Goal: Task Accomplishment & Management: Use online tool/utility

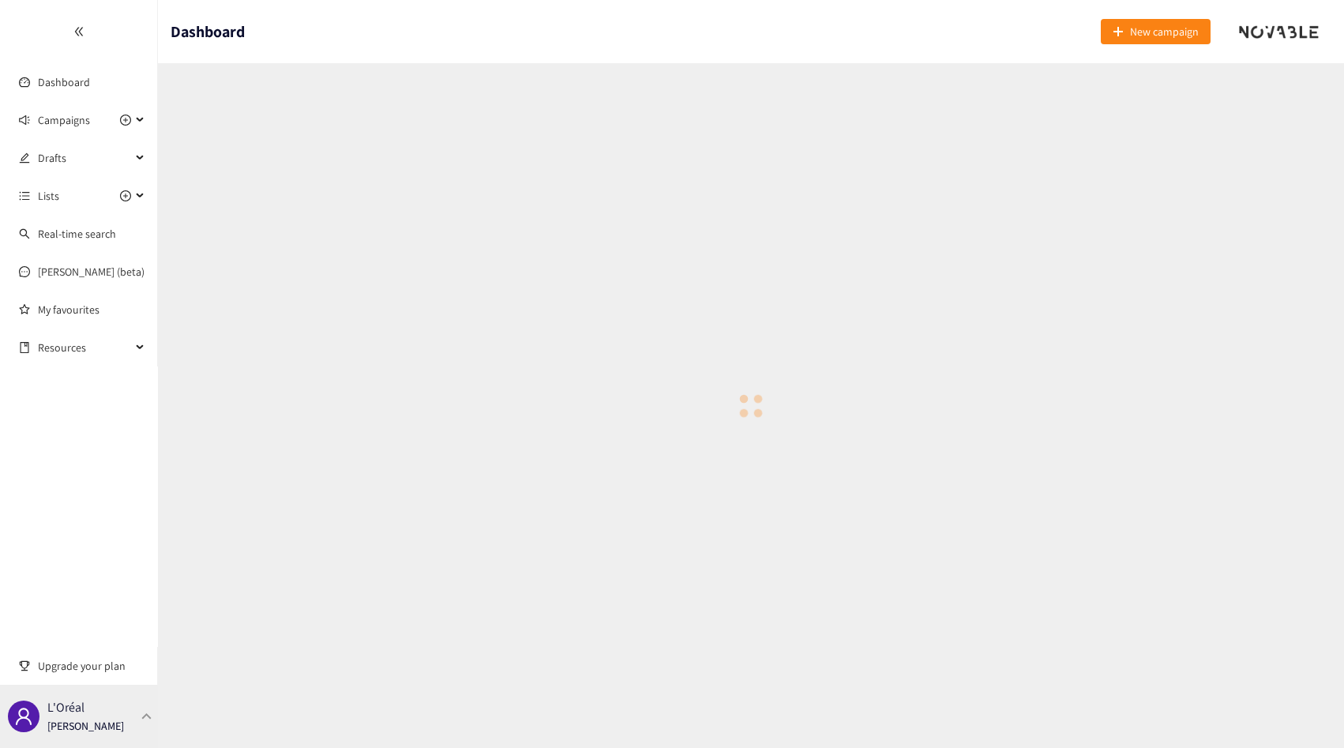
click at [76, 727] on p "[PERSON_NAME]" at bounding box center [85, 725] width 77 height 17
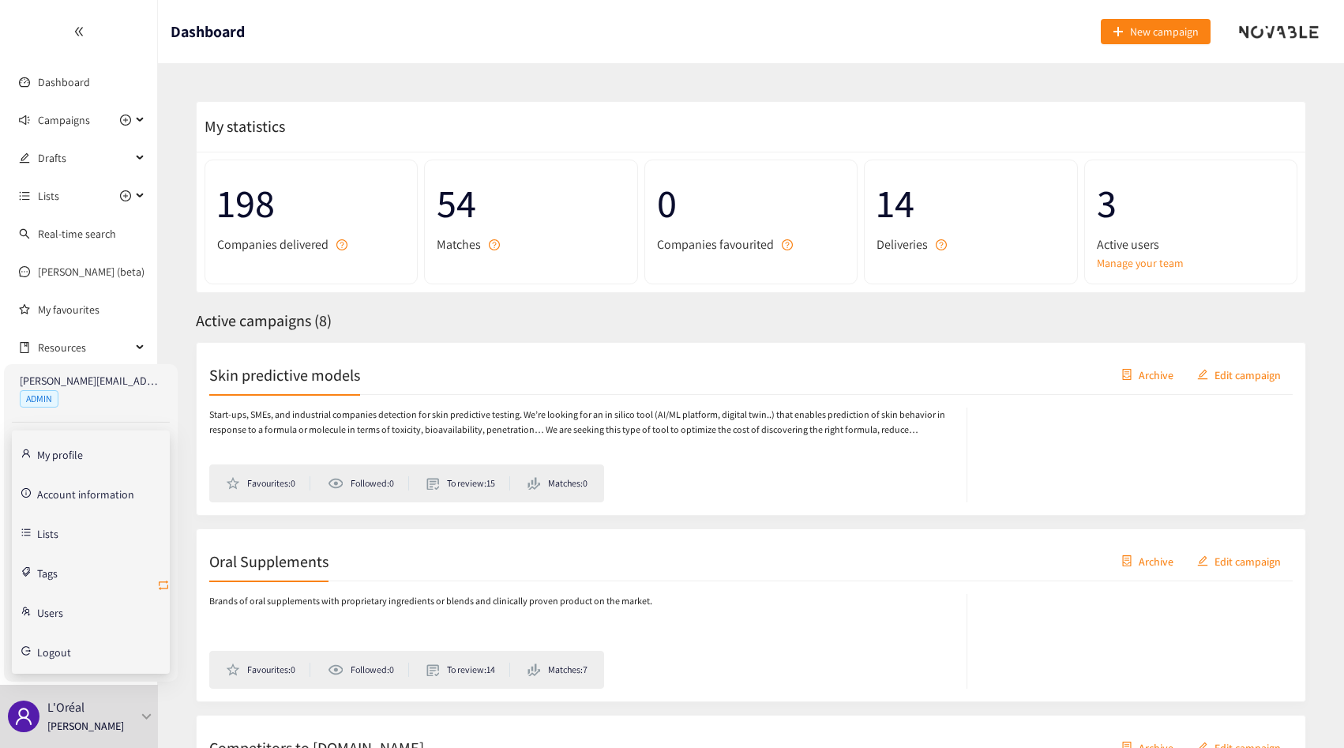
click at [164, 585] on icon "retweet" at bounding box center [163, 585] width 13 height 13
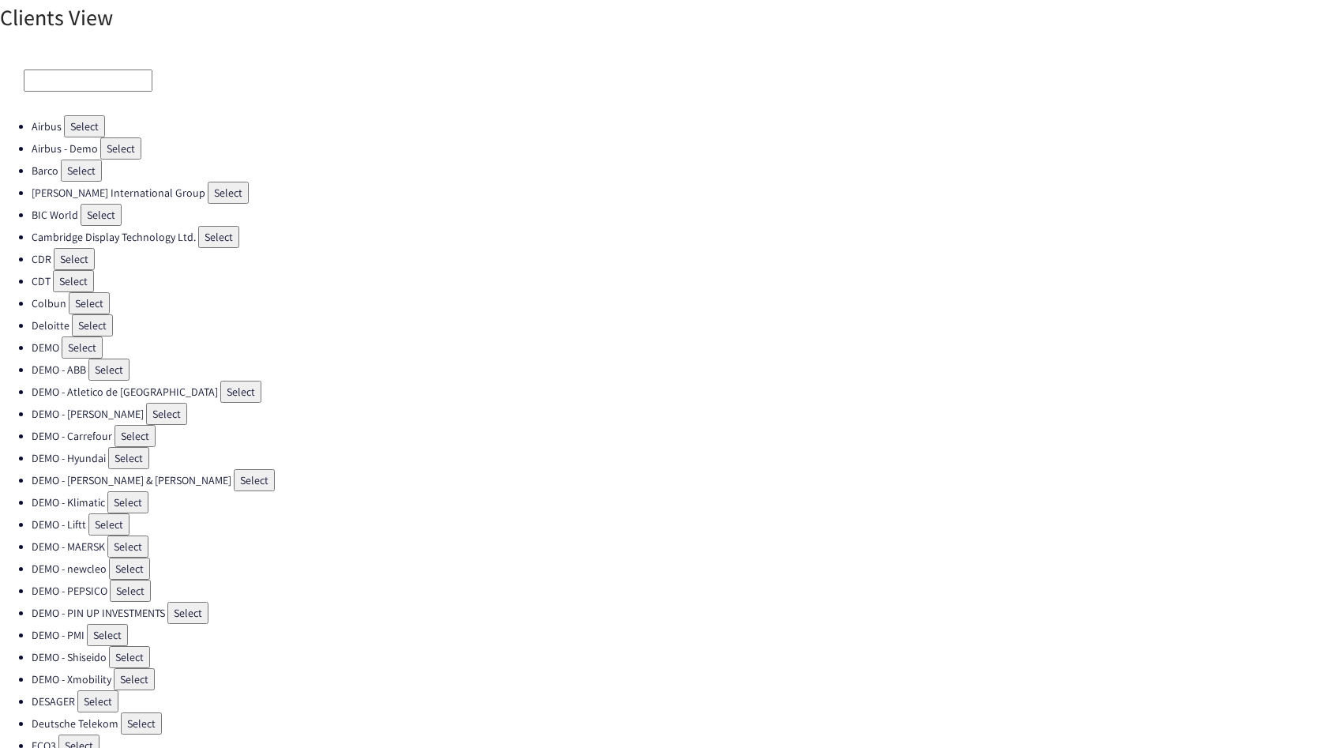
click at [54, 71] on input at bounding box center [88, 81] width 129 height 22
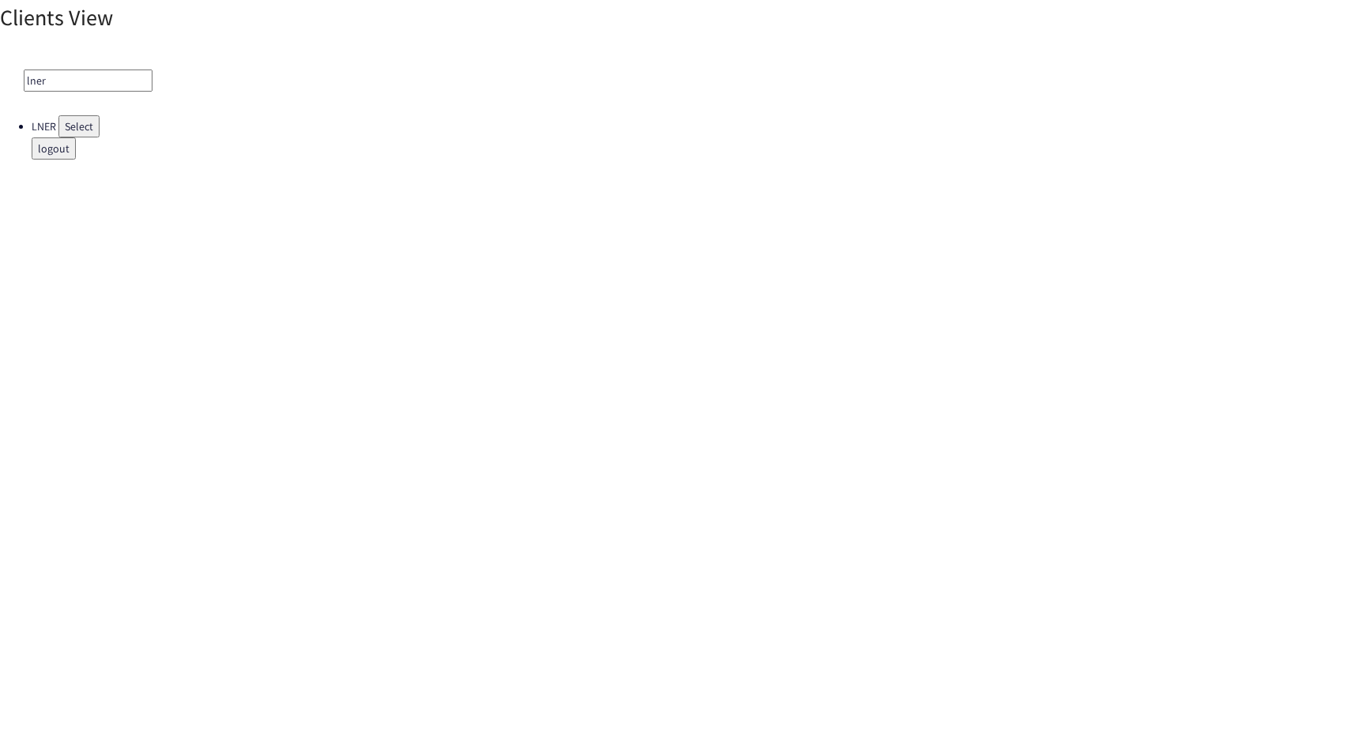
type input "lner"
click at [75, 114] on div "lner" at bounding box center [675, 81] width 1351 height 70
click at [75, 120] on button "Select" at bounding box center [78, 126] width 41 height 22
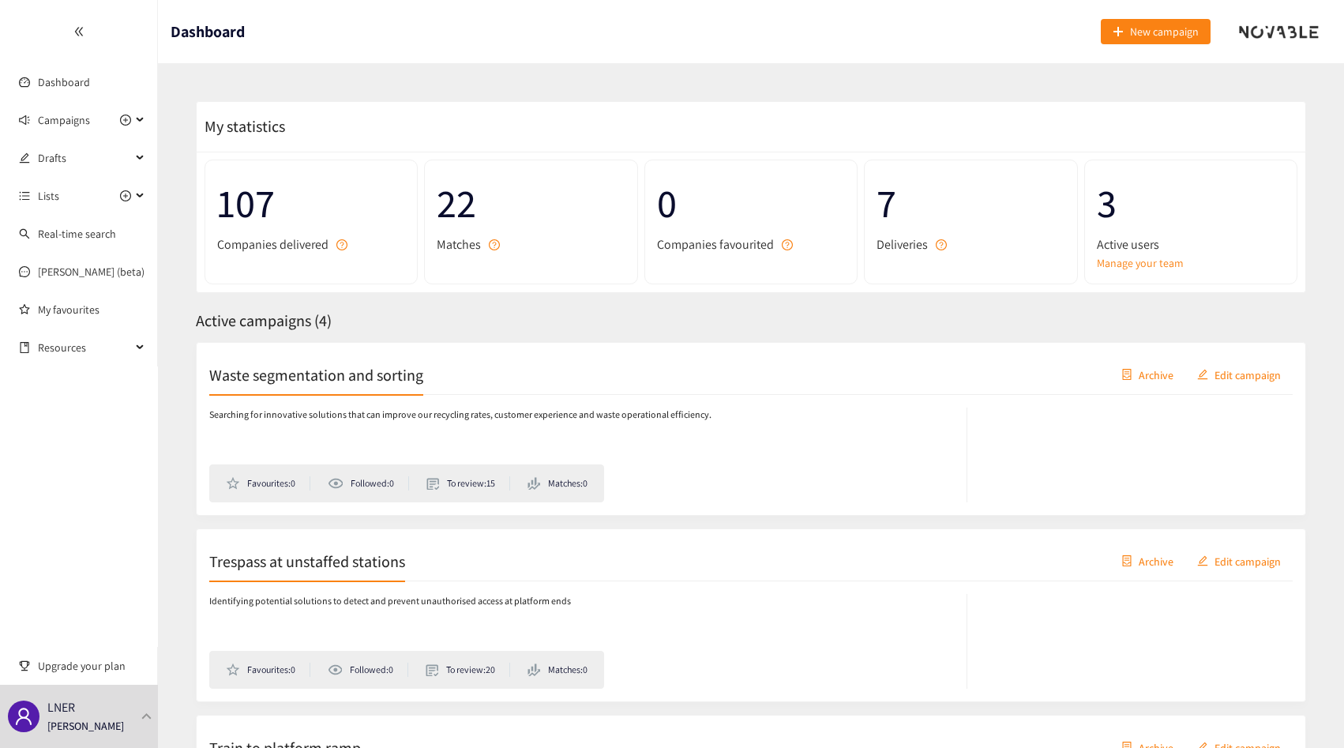
click at [288, 385] on h2 "Waste segmentation and sorting" at bounding box center [316, 374] width 214 height 22
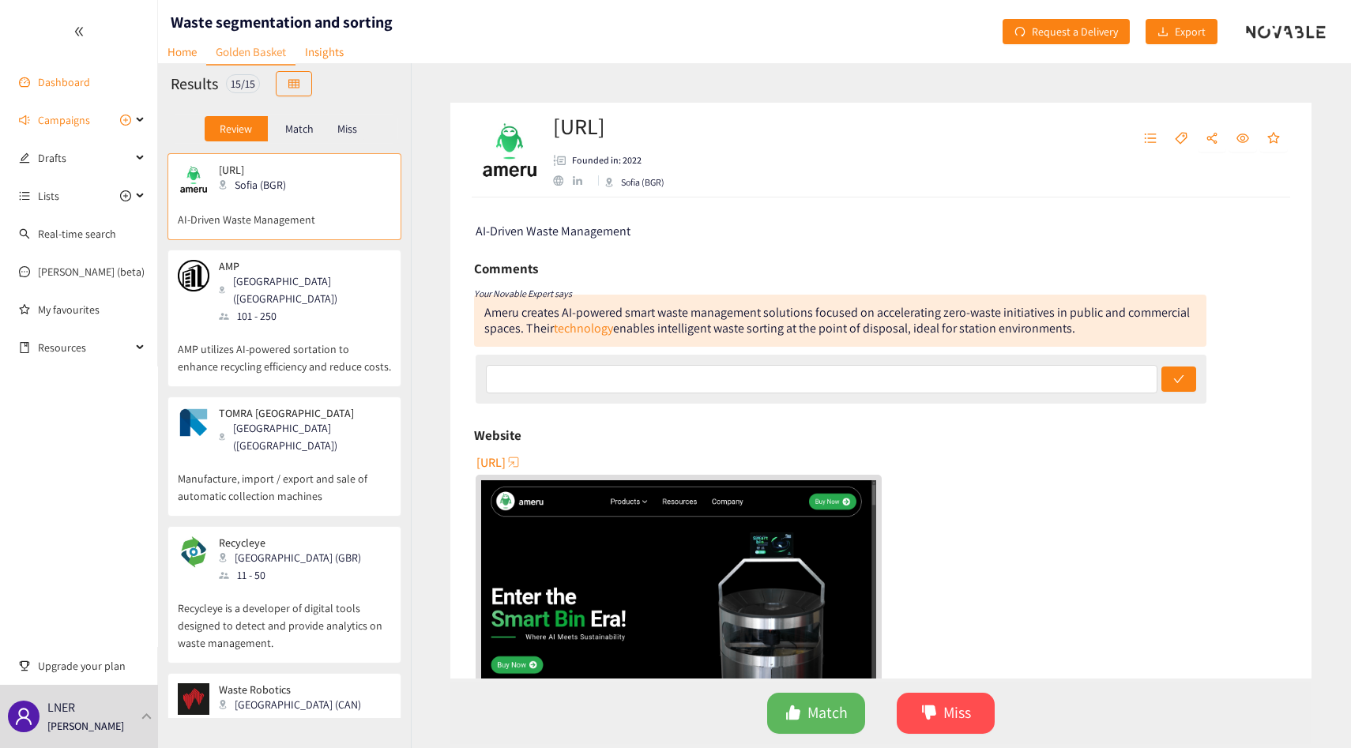
click at [79, 75] on link "Dashboard" at bounding box center [64, 82] width 52 height 14
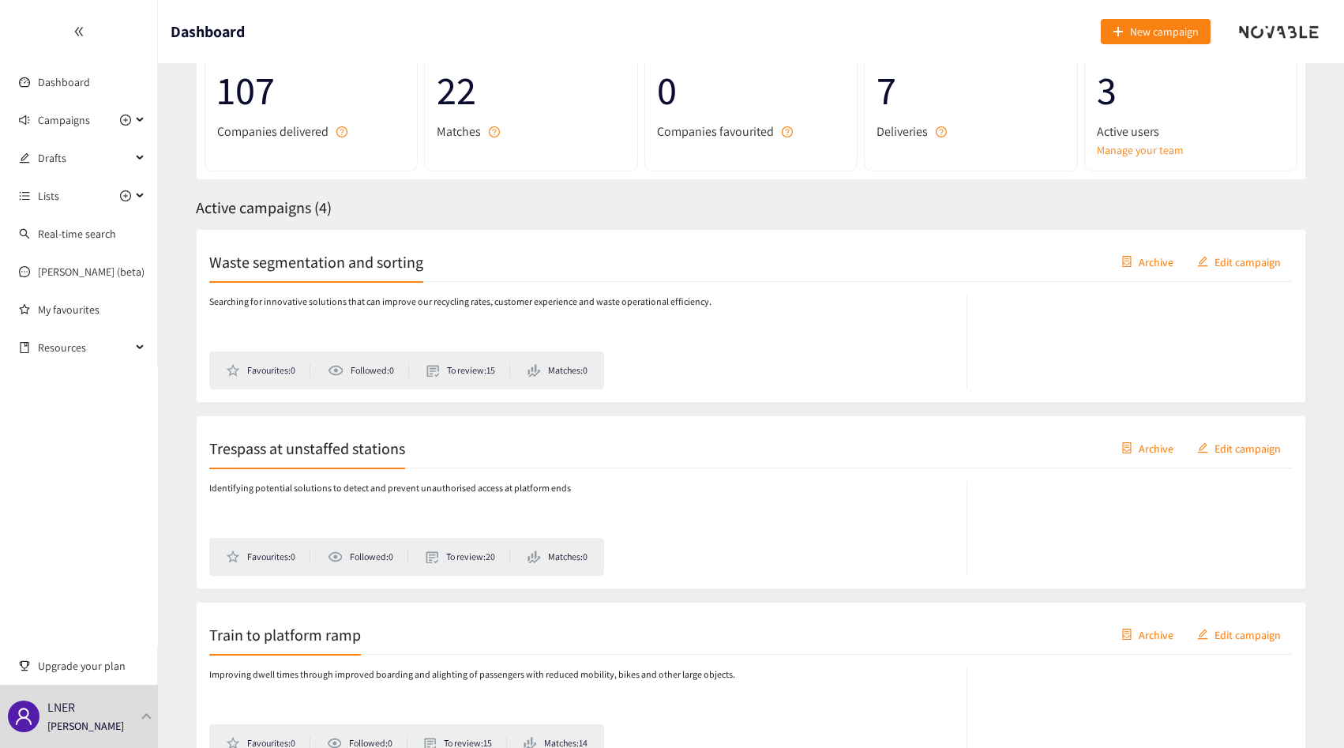
scroll to position [126, 0]
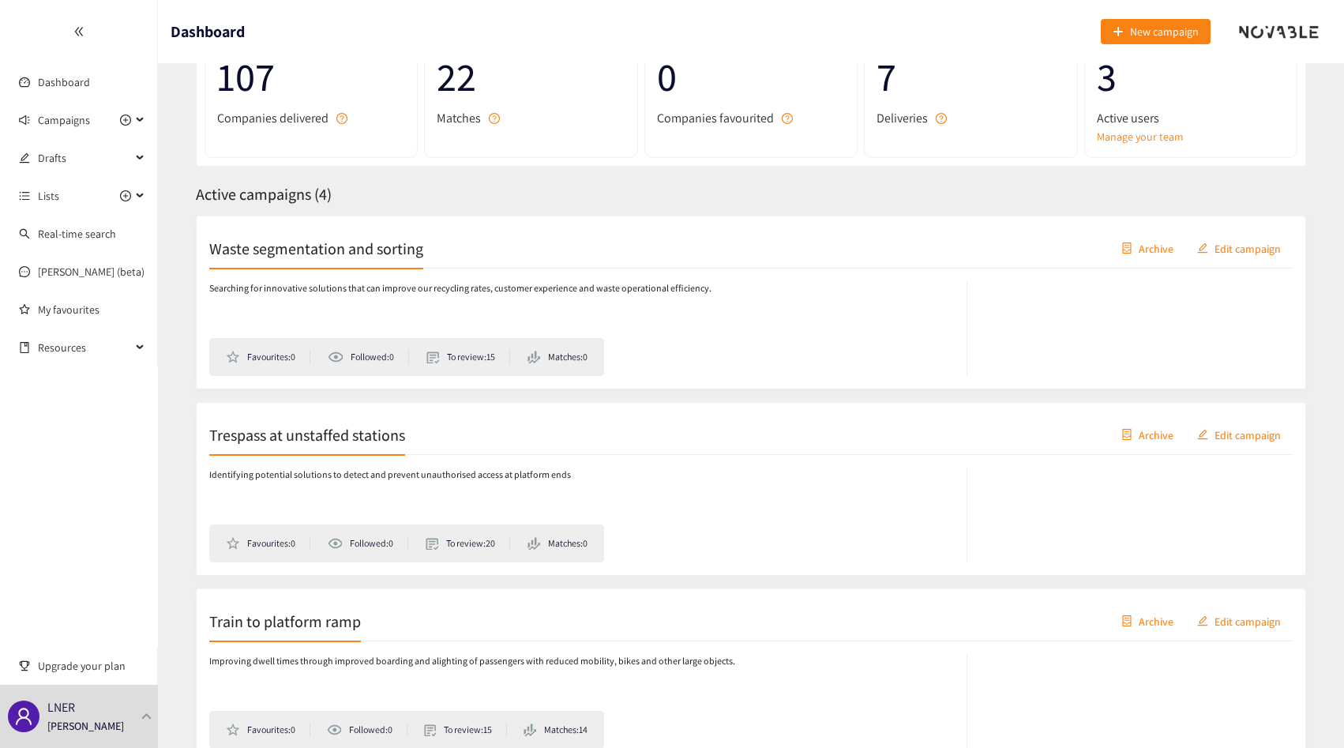
click at [325, 421] on div "Trespass at unstaffed stations Archive Edit campaign" at bounding box center [751, 434] width 1084 height 39
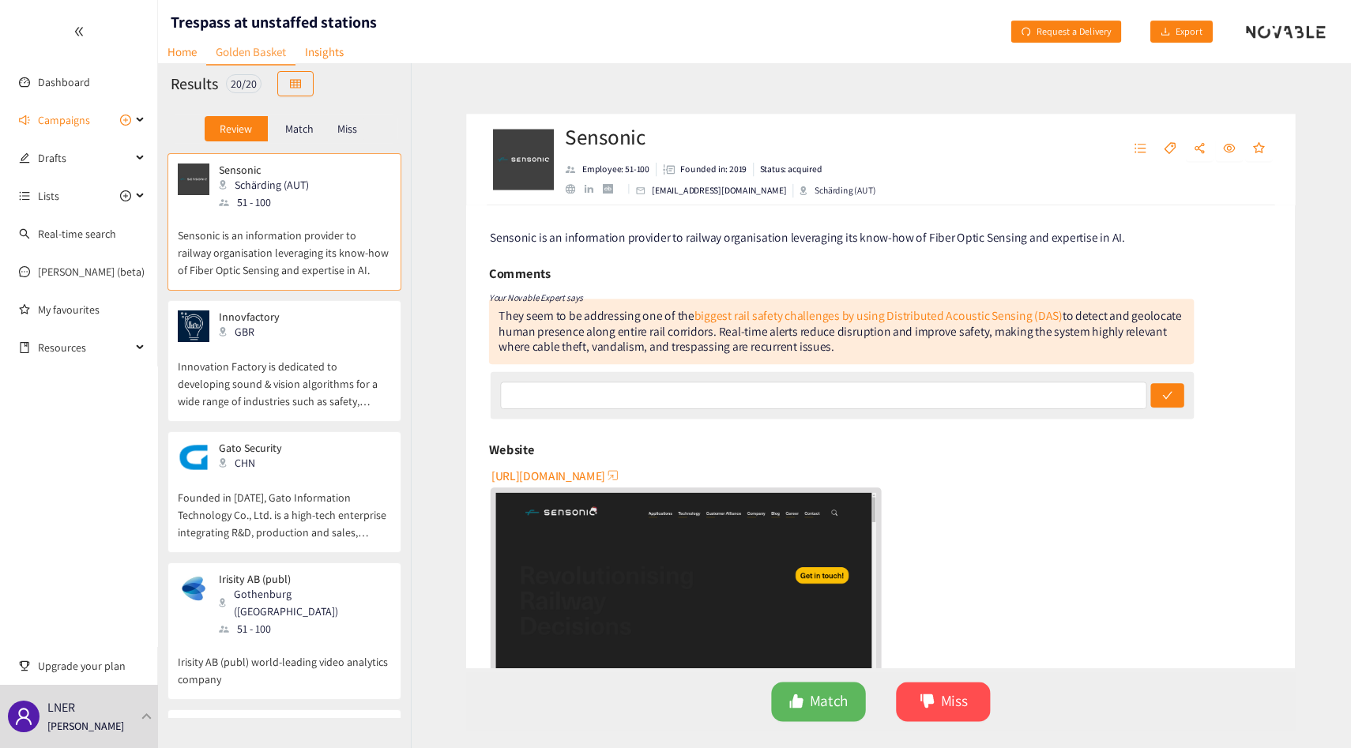
click at [231, 437] on div "Gato Security CHN Founded in [DATE], Gato Information Technology Co., Ltd. is a…" at bounding box center [284, 492] width 234 height 122
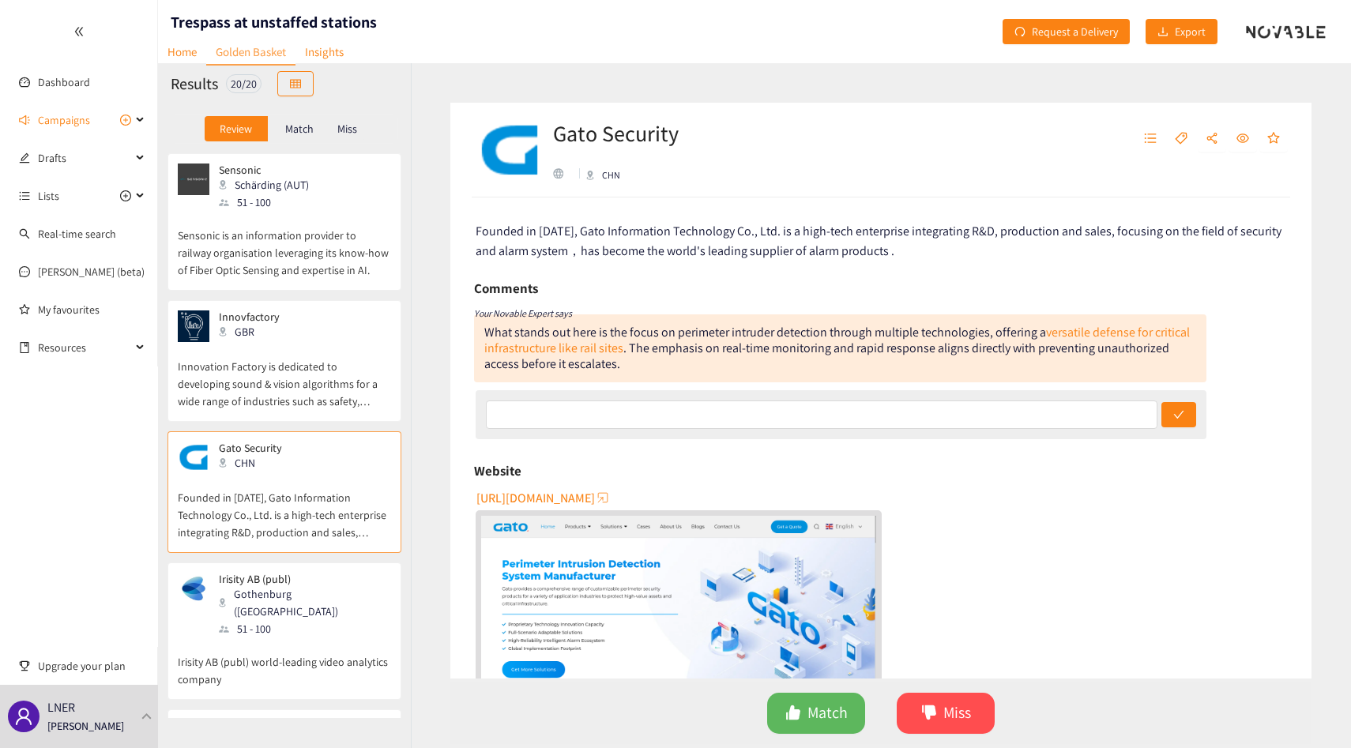
click at [239, 378] on p "Innovation Factory is dedicated to developing sound & vision algorithms for a w…" at bounding box center [284, 376] width 213 height 68
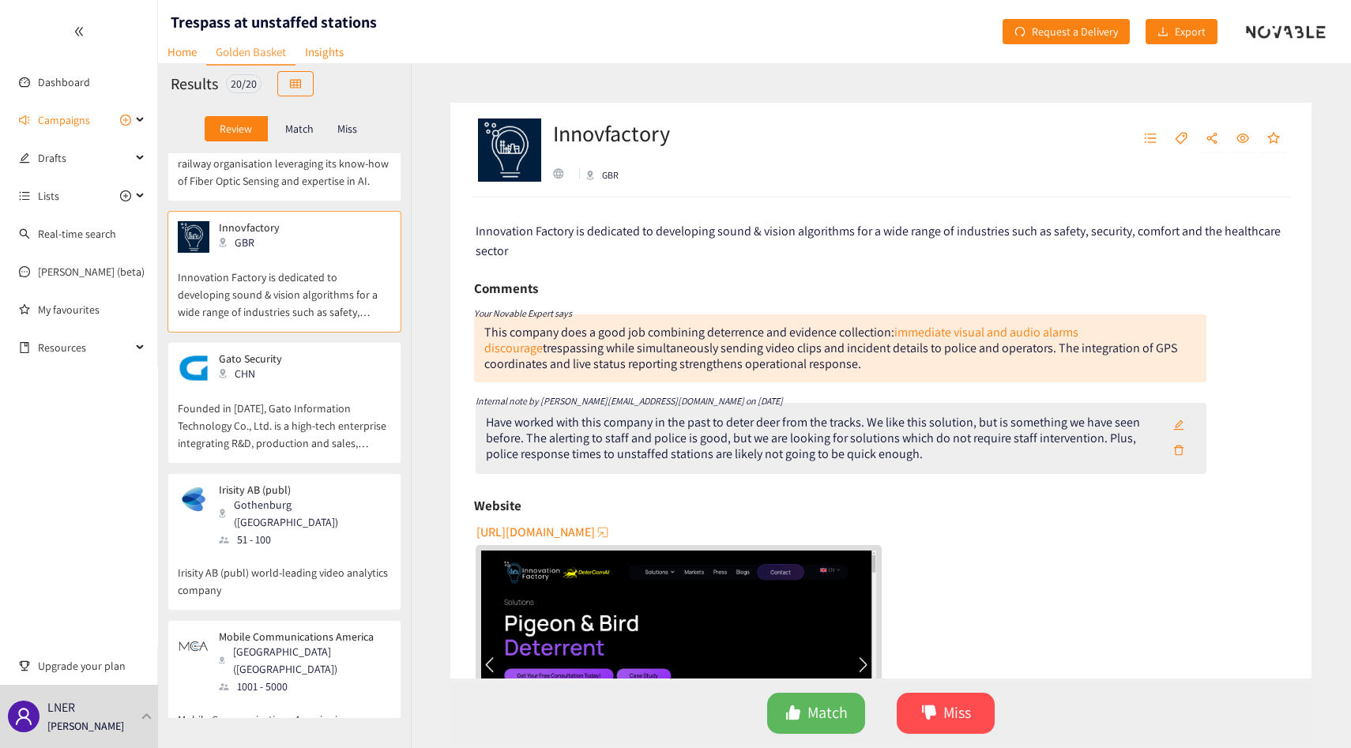
scroll to position [91, 0]
click at [302, 435] on p "Founded in [DATE], Gato Information Technology Co., Ltd. is a high-tech enterpr…" at bounding box center [284, 416] width 213 height 68
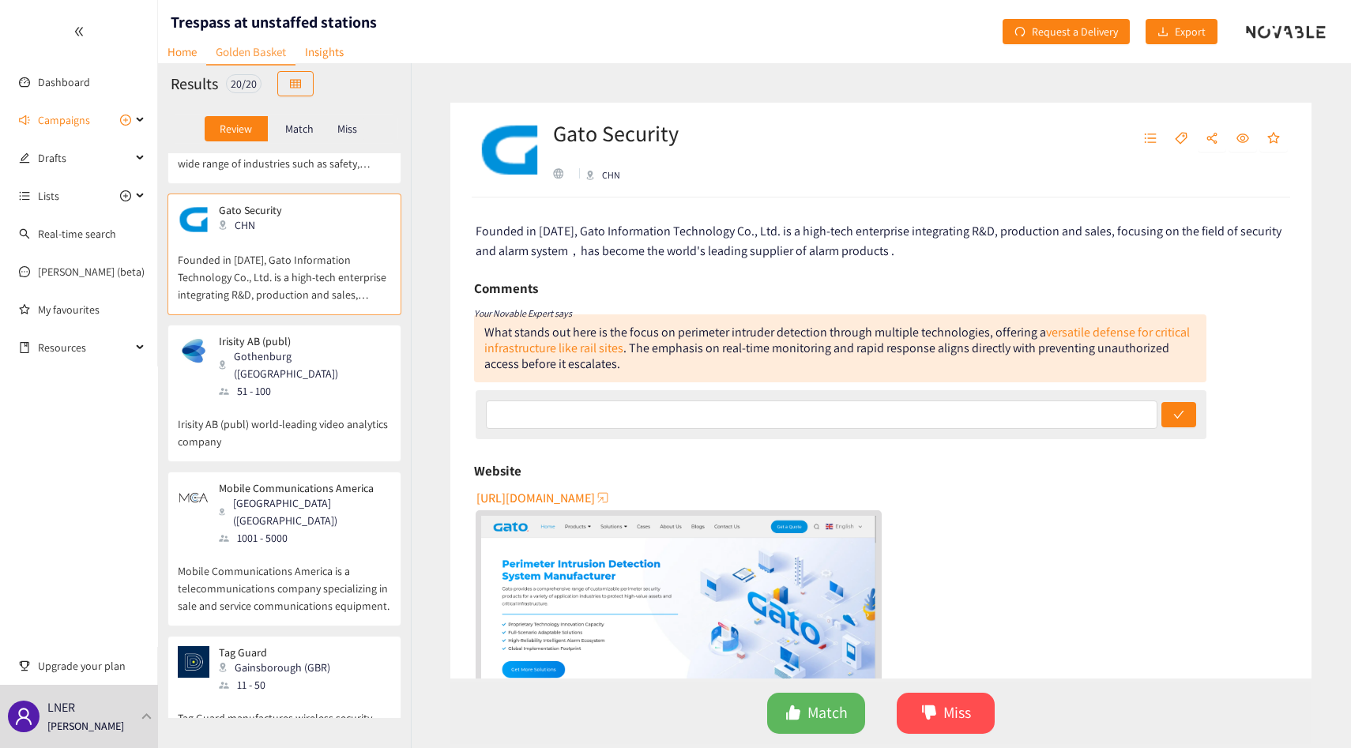
scroll to position [272, 0]
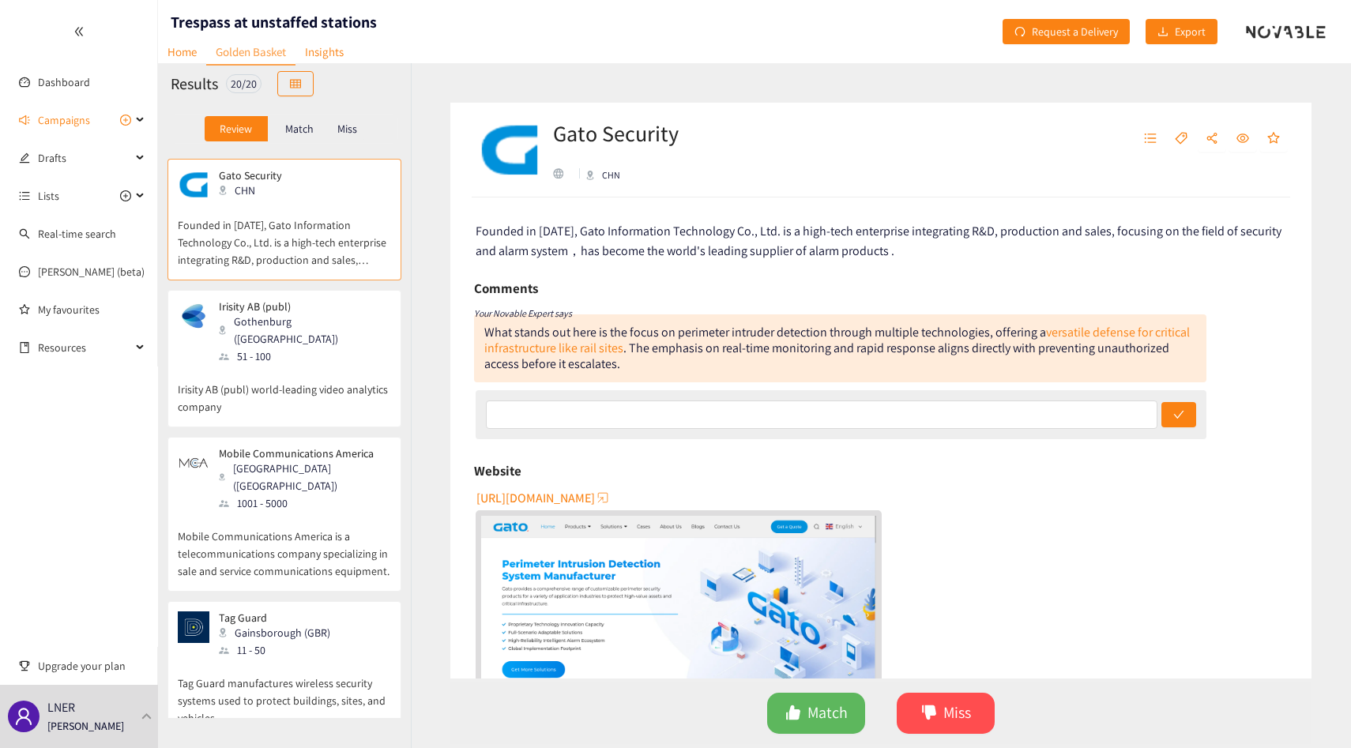
click at [302, 447] on p "Mobile Communications America" at bounding box center [299, 453] width 161 height 13
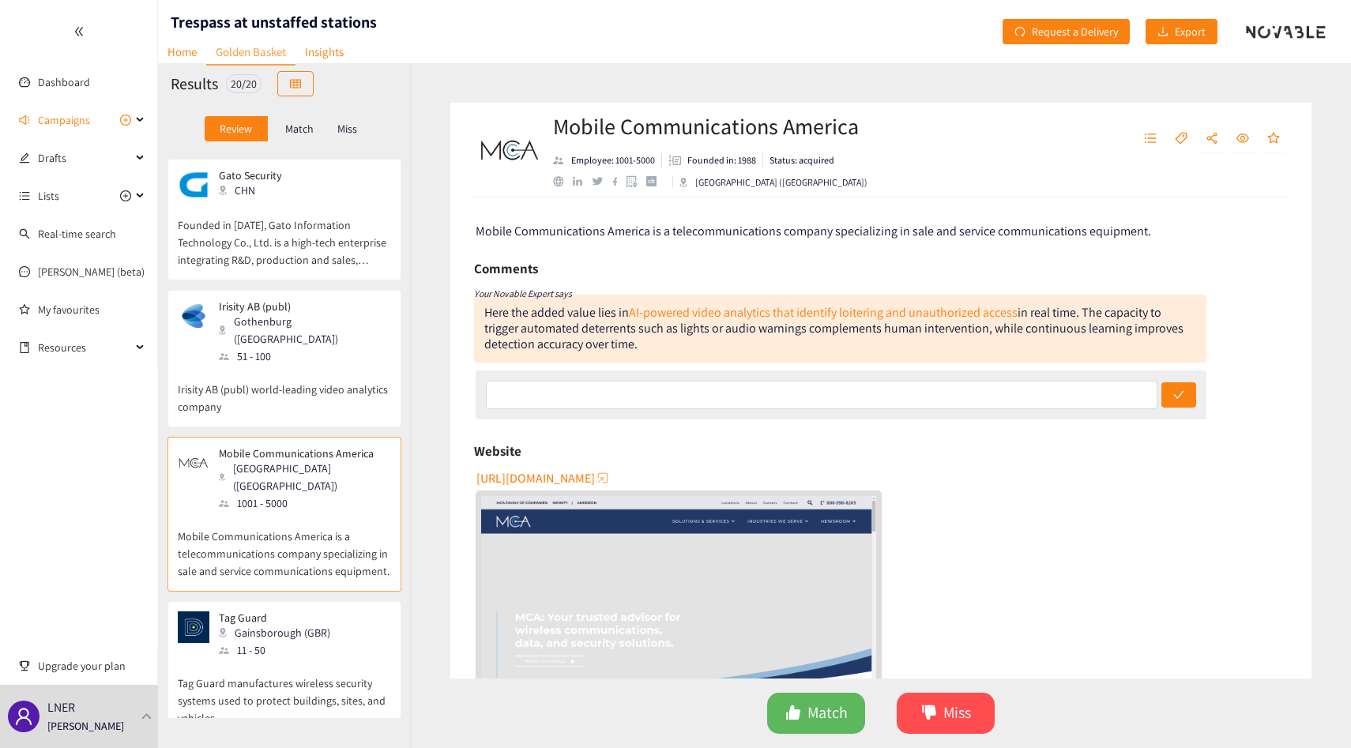
click at [305, 393] on p "Irisity AB (publ) world-leading video analytics company" at bounding box center [284, 390] width 213 height 51
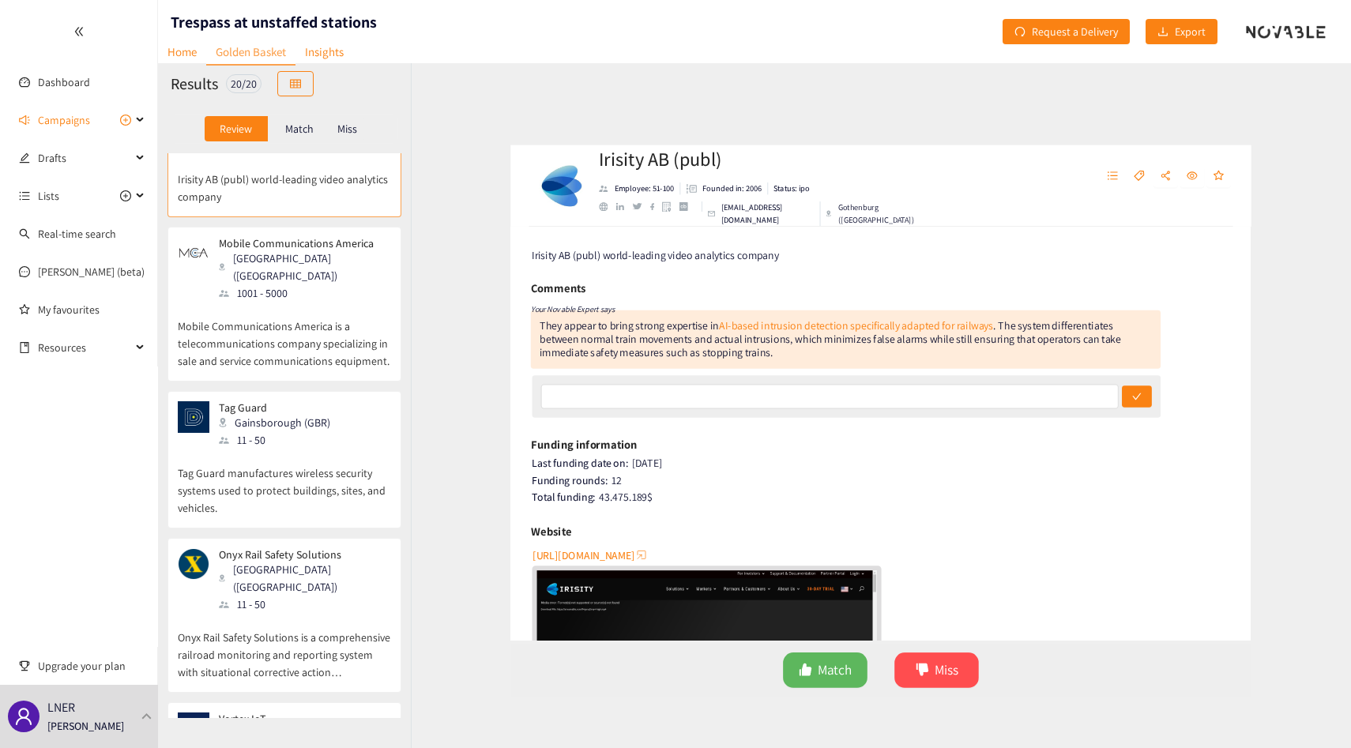
click at [305, 414] on div "Gainsborough (GBR)" at bounding box center [279, 422] width 121 height 17
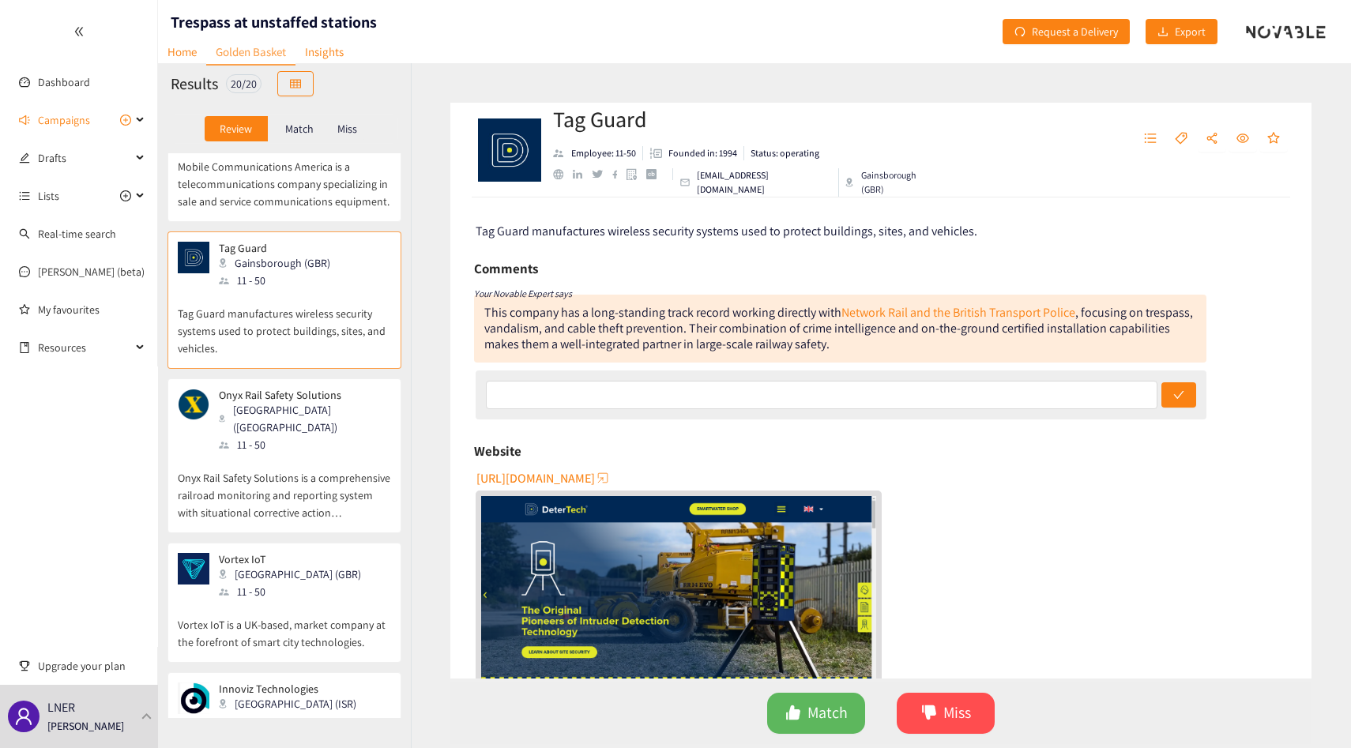
scroll to position [727, 0]
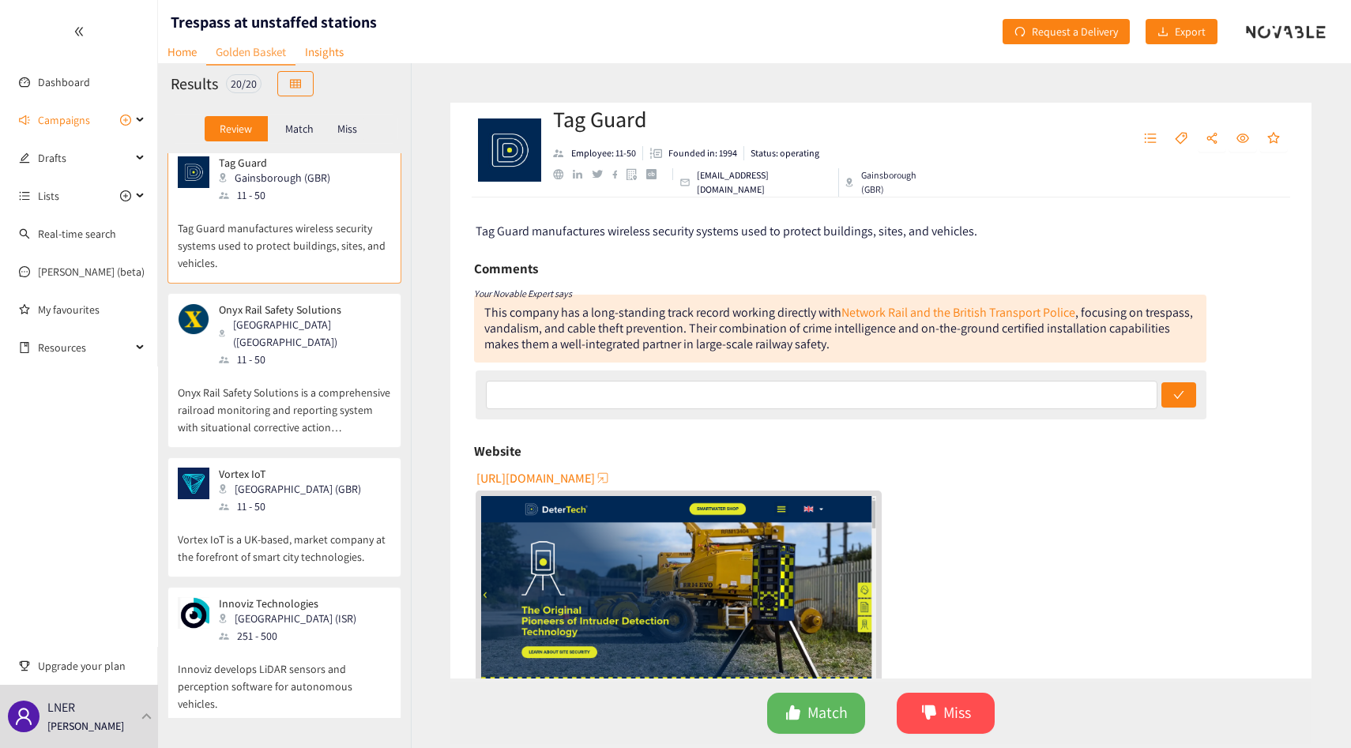
click at [305, 393] on div "Onyx Rail Safety Solutions [GEOGRAPHIC_DATA] ([GEOGRAPHIC_DATA]) 11 - 50 Onyx R…" at bounding box center [284, 375] width 213 height 144
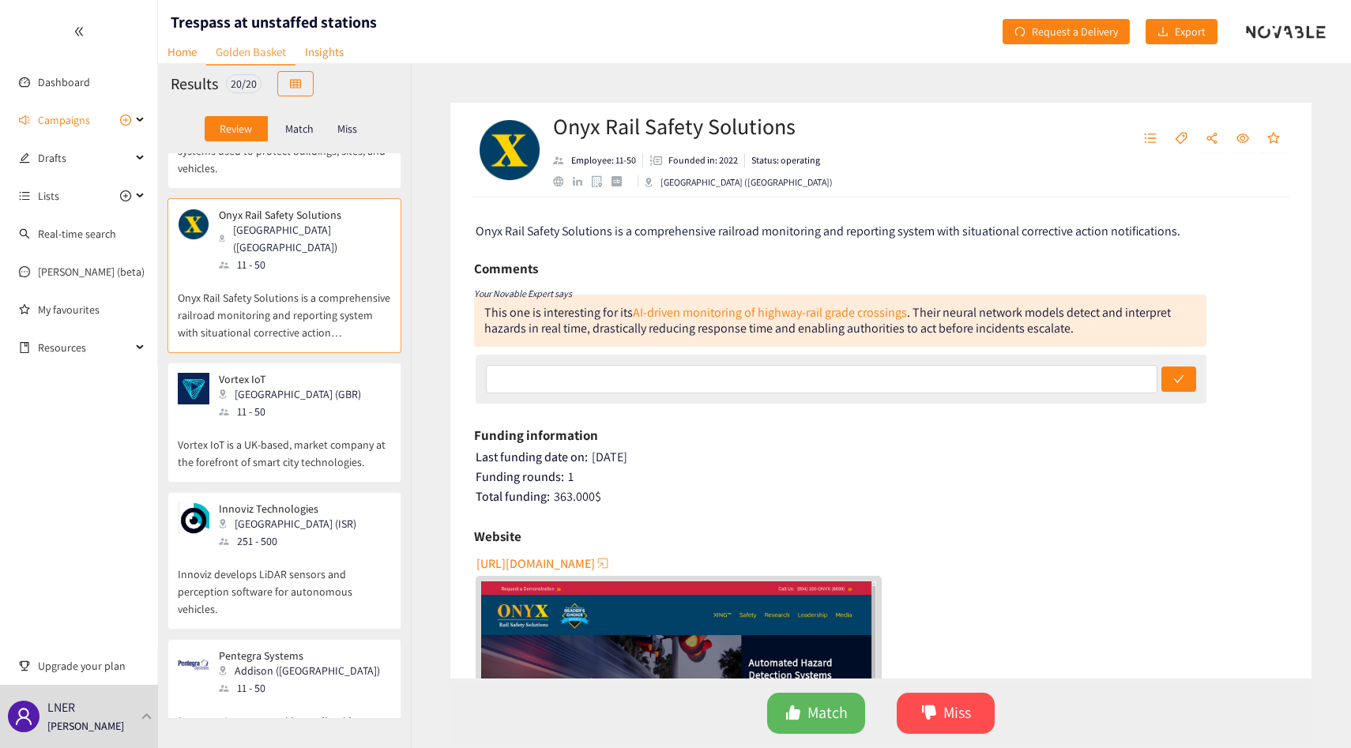
scroll to position [832, 0]
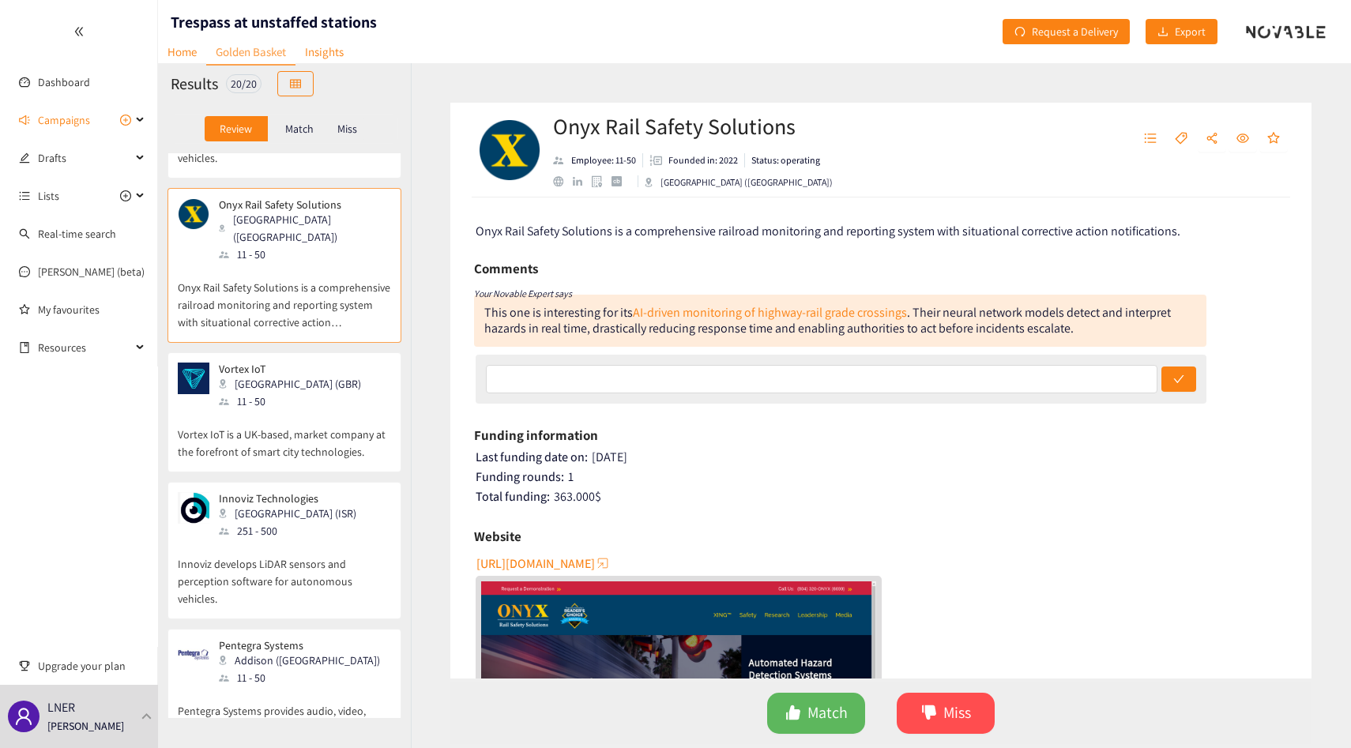
click at [305, 410] on p "Vortex IoT is a UK-based, market company at the forefront of smart city technol…" at bounding box center [284, 435] width 213 height 51
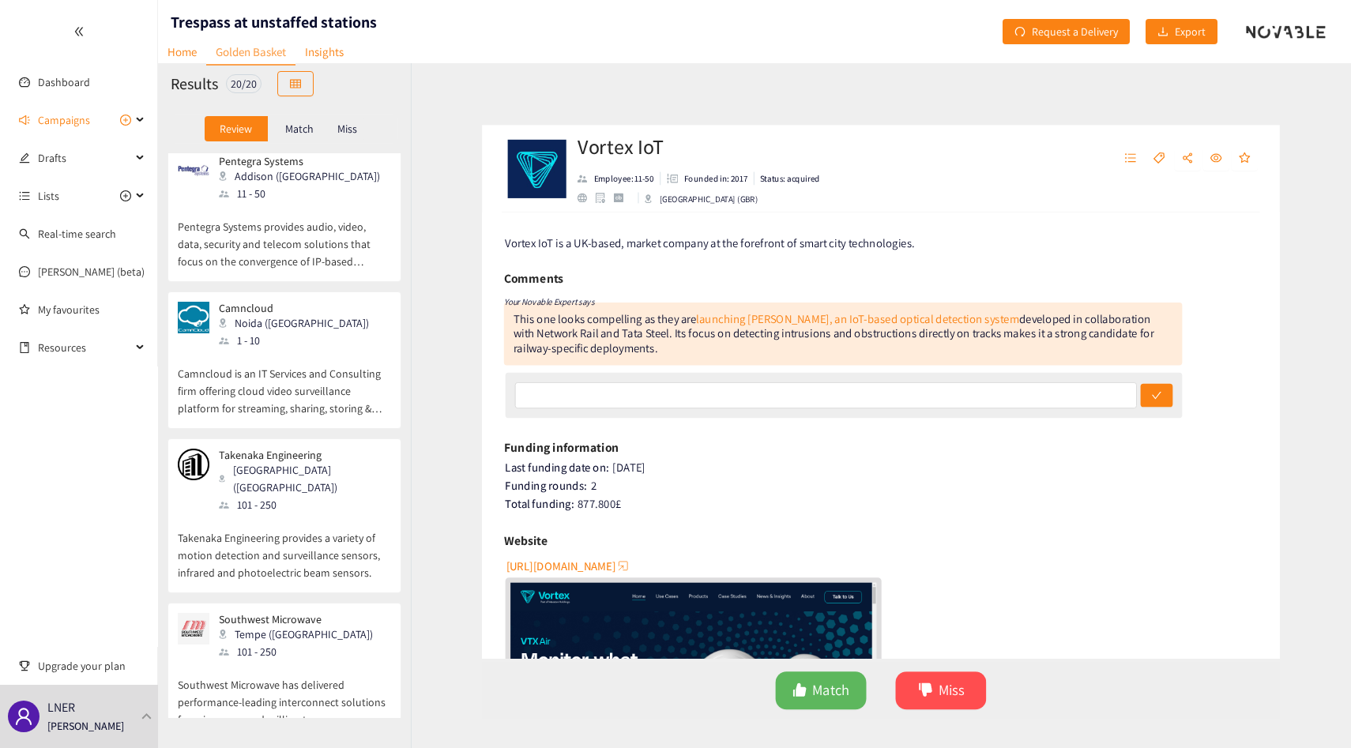
click at [305, 461] on div "[GEOGRAPHIC_DATA] ([GEOGRAPHIC_DATA])" at bounding box center [304, 478] width 171 height 35
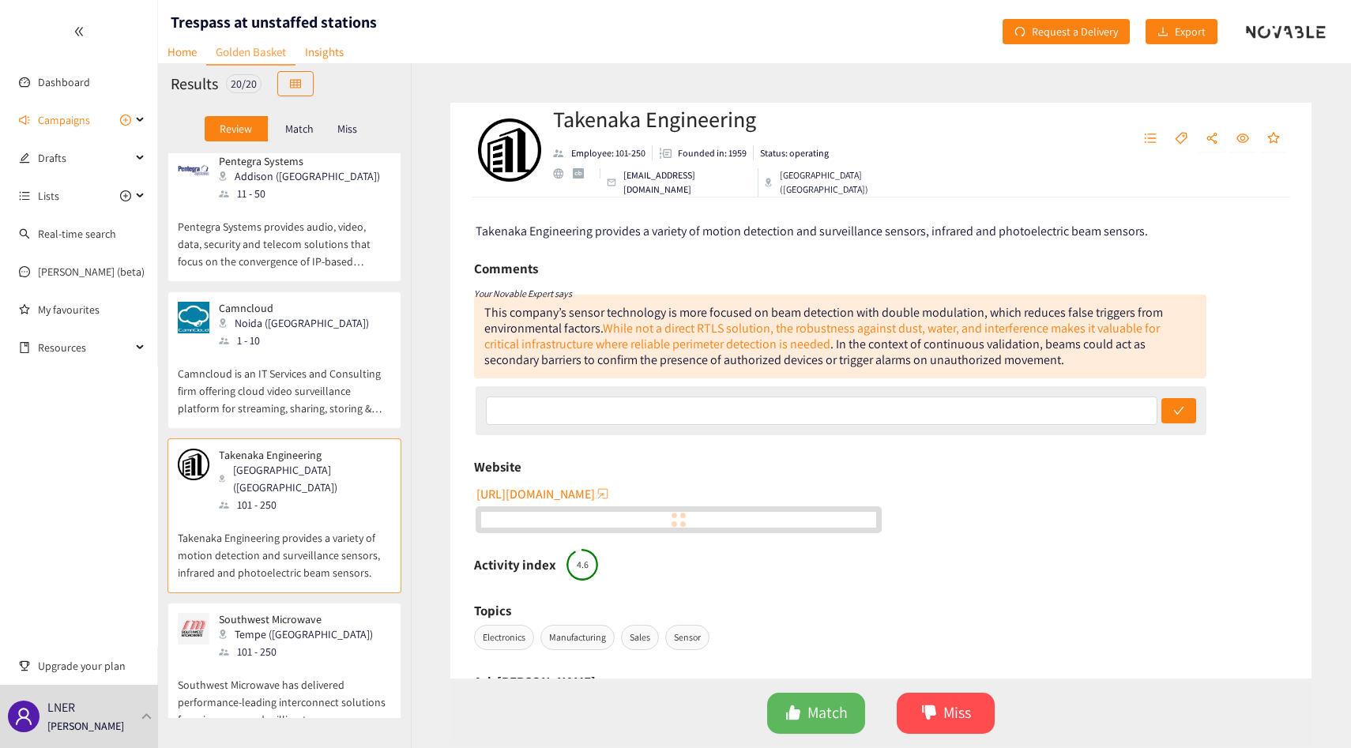
scroll to position [1929, 0]
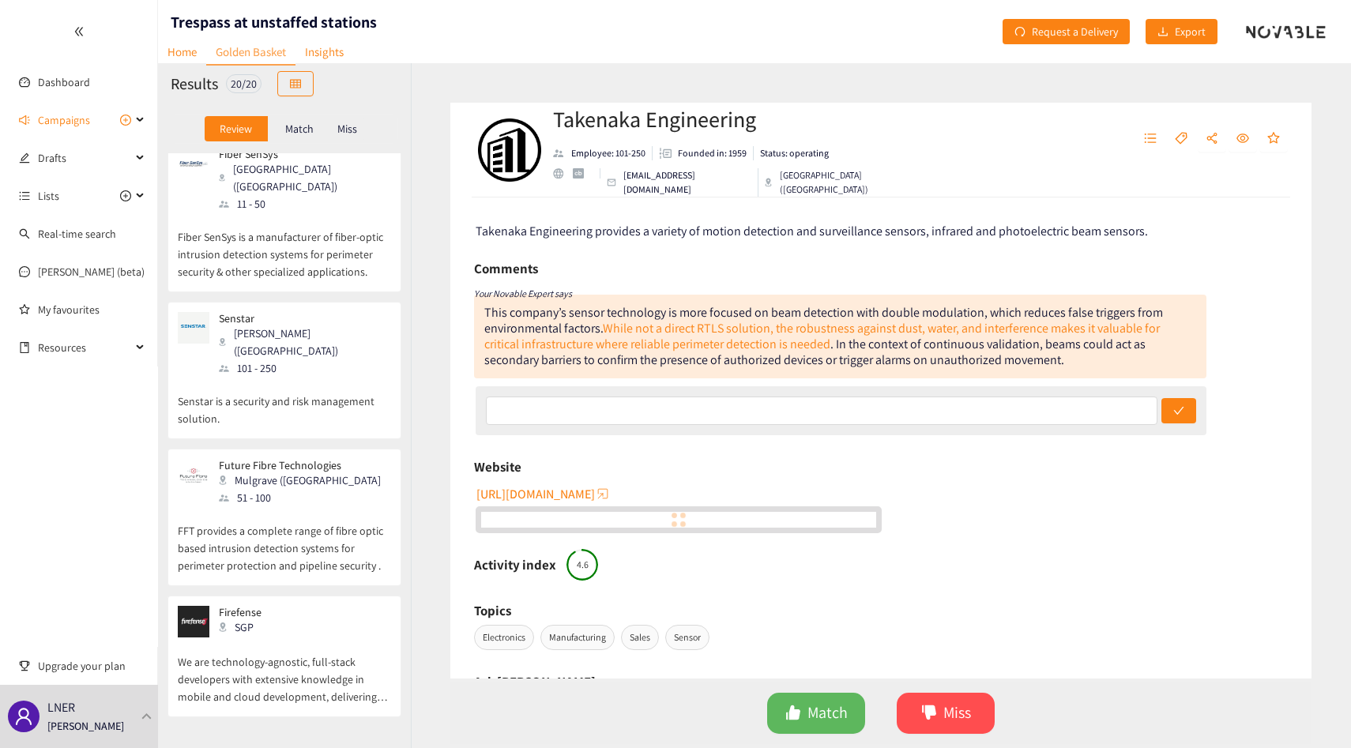
click at [305, 506] on p "FFT provides a complete range of fibre optic based intrusion detection systems …" at bounding box center [284, 540] width 213 height 68
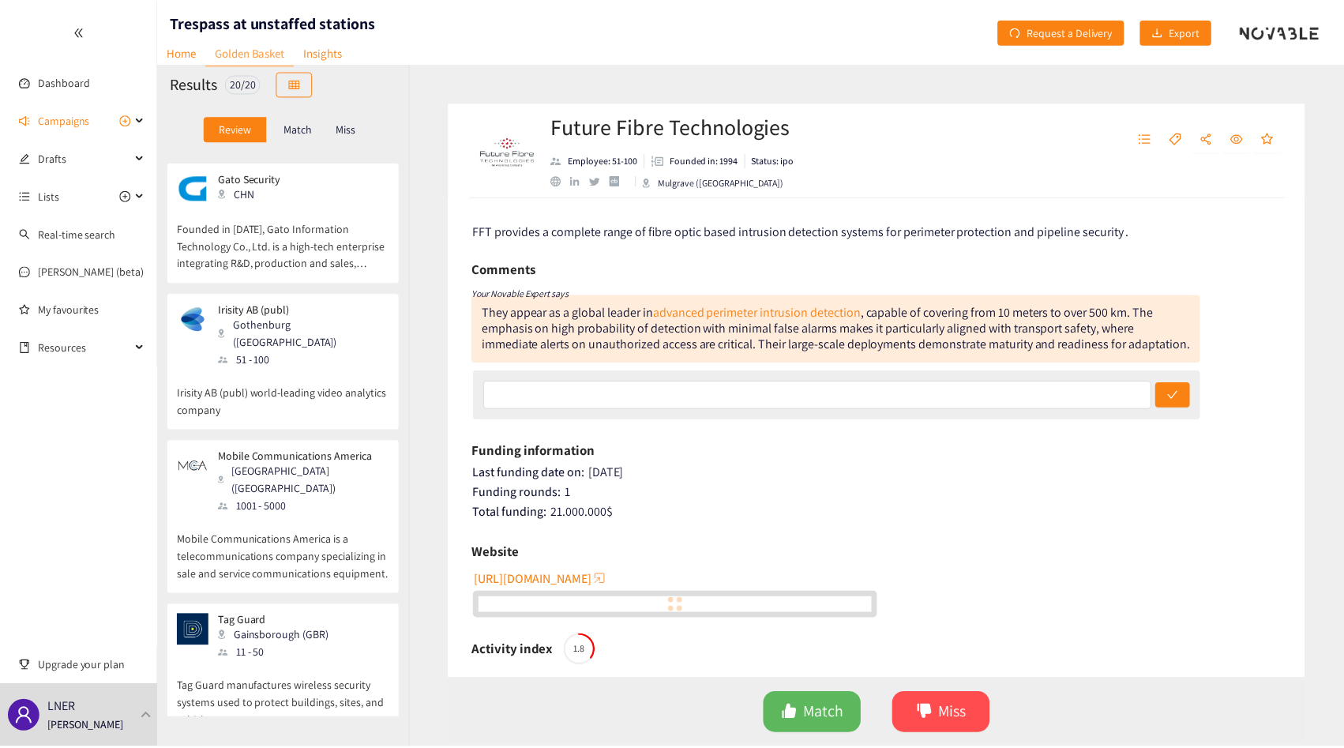
scroll to position [0, 0]
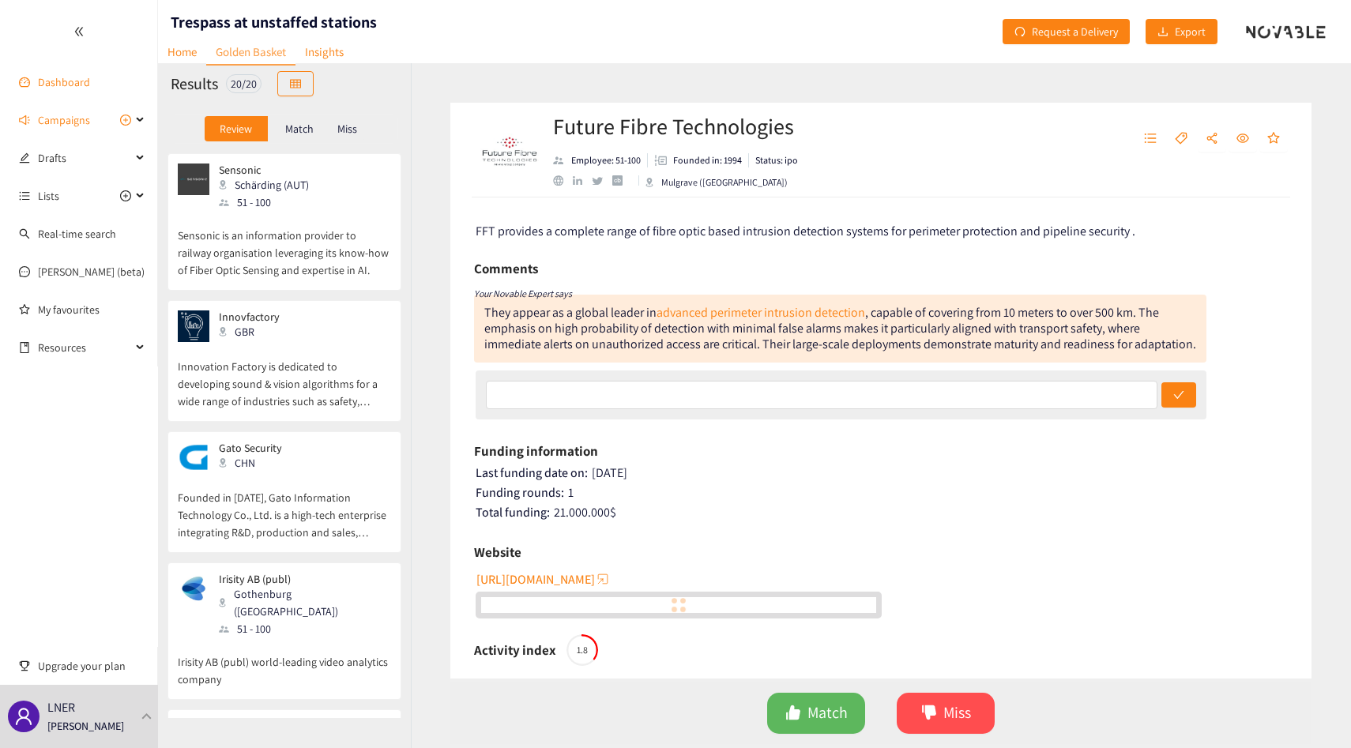
click at [90, 85] on link "Dashboard" at bounding box center [64, 82] width 52 height 14
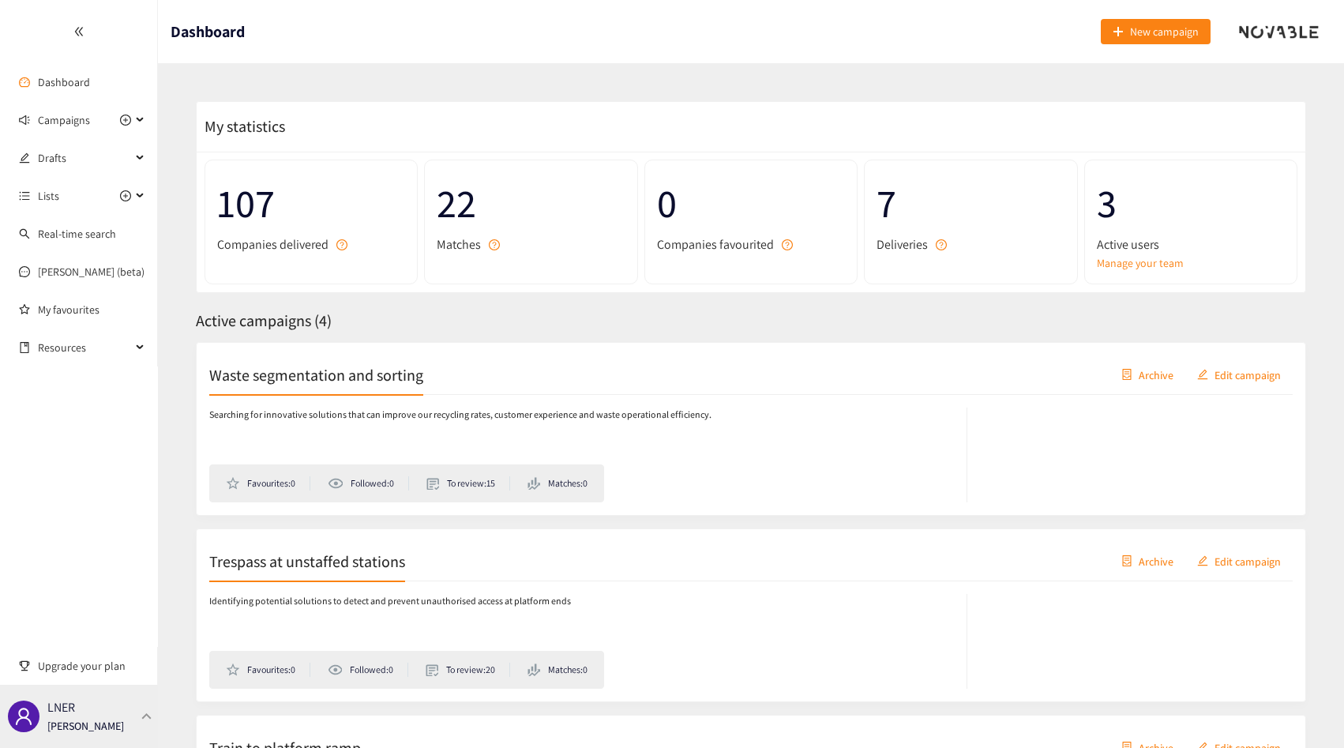
click at [103, 703] on div "LNER [PERSON_NAME]" at bounding box center [79, 716] width 158 height 63
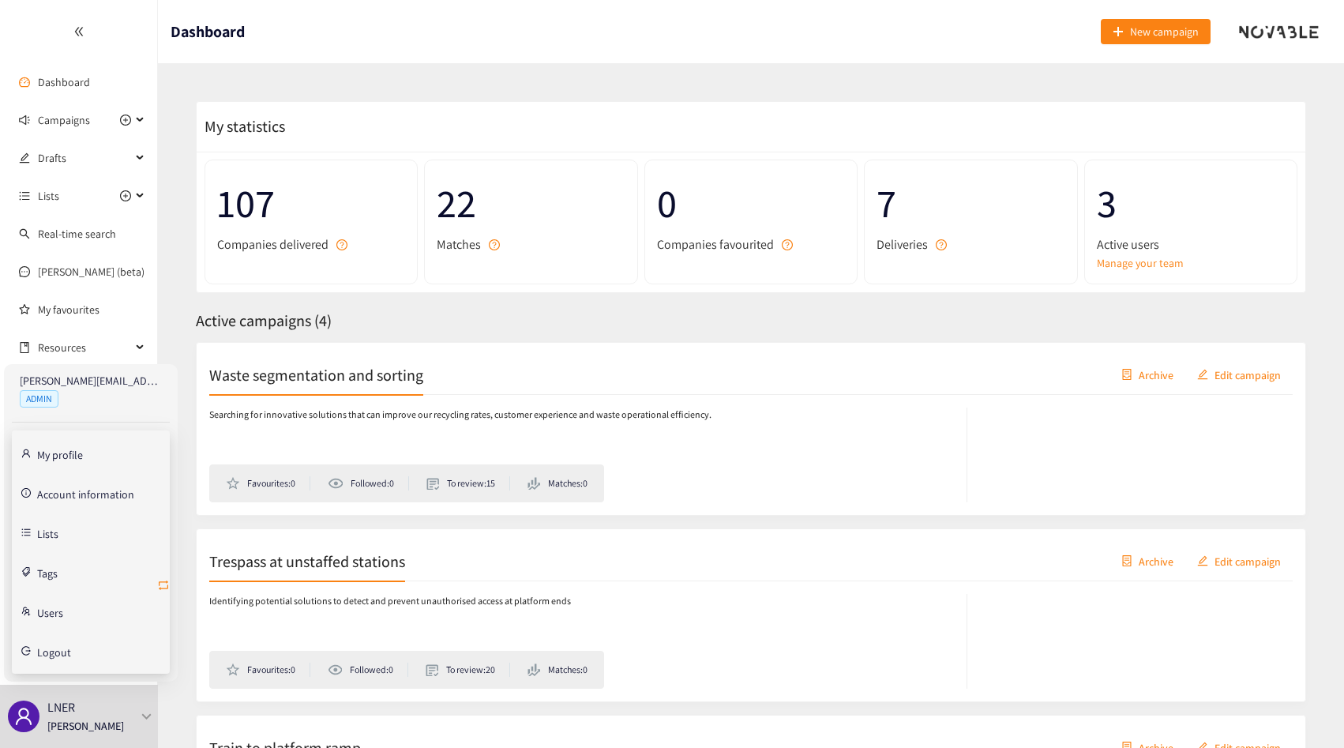
click at [167, 588] on icon "retweet" at bounding box center [163, 584] width 9 height 9
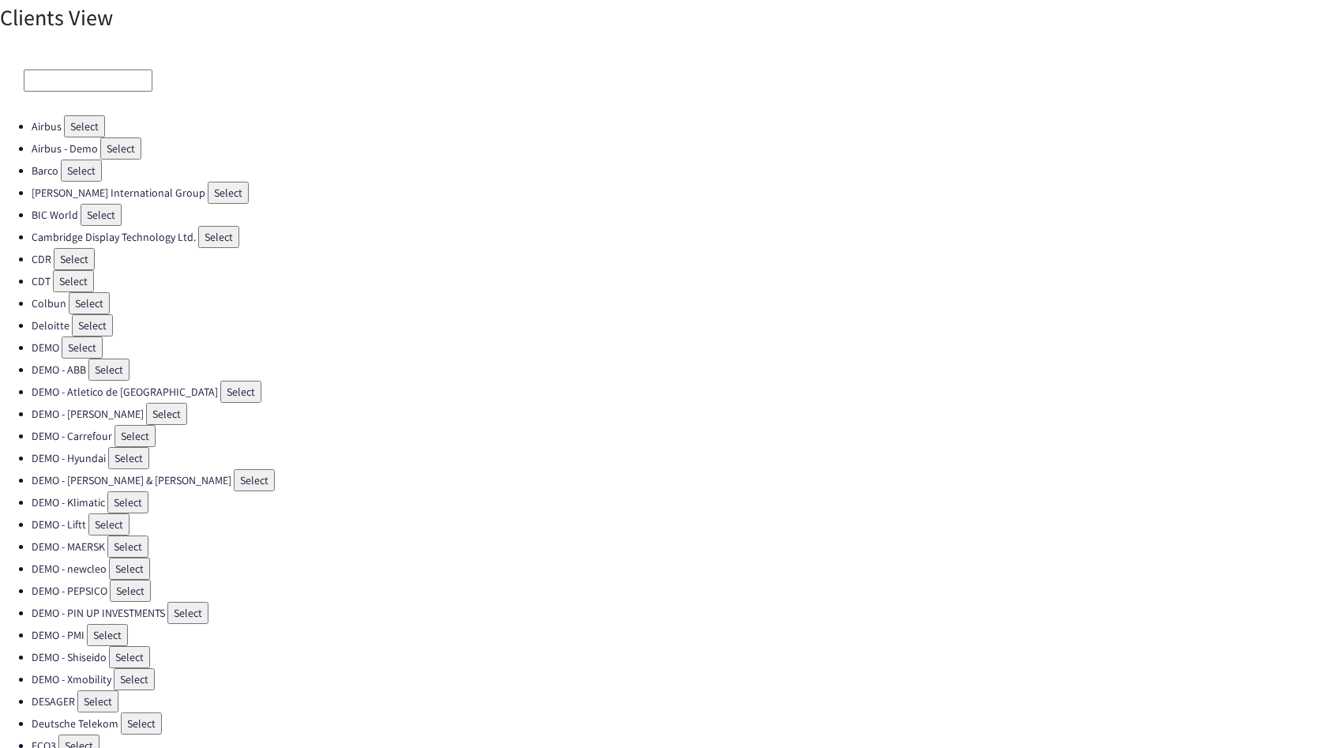
click at [61, 66] on div at bounding box center [672, 81] width 1344 height 70
click at [61, 77] on input at bounding box center [88, 81] width 129 height 22
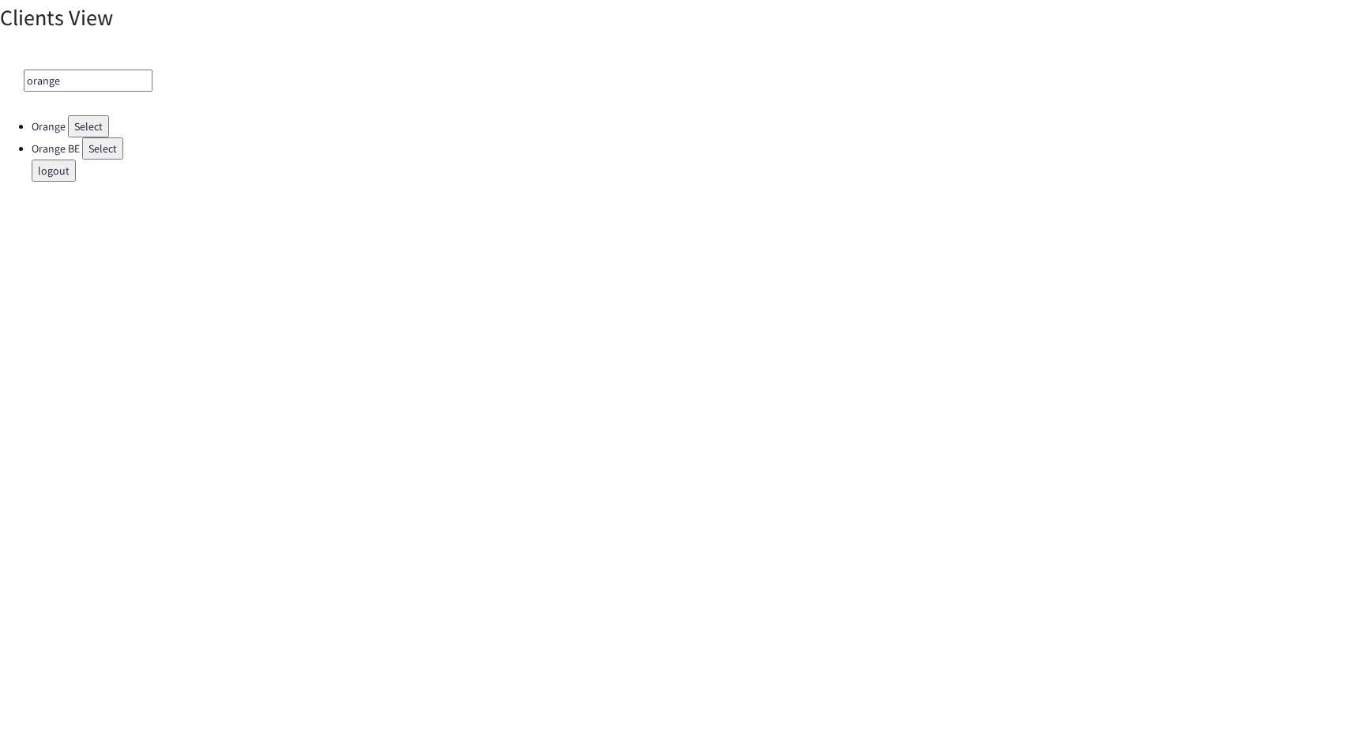
type input "orange"
click at [85, 125] on button "Select" at bounding box center [88, 126] width 41 height 22
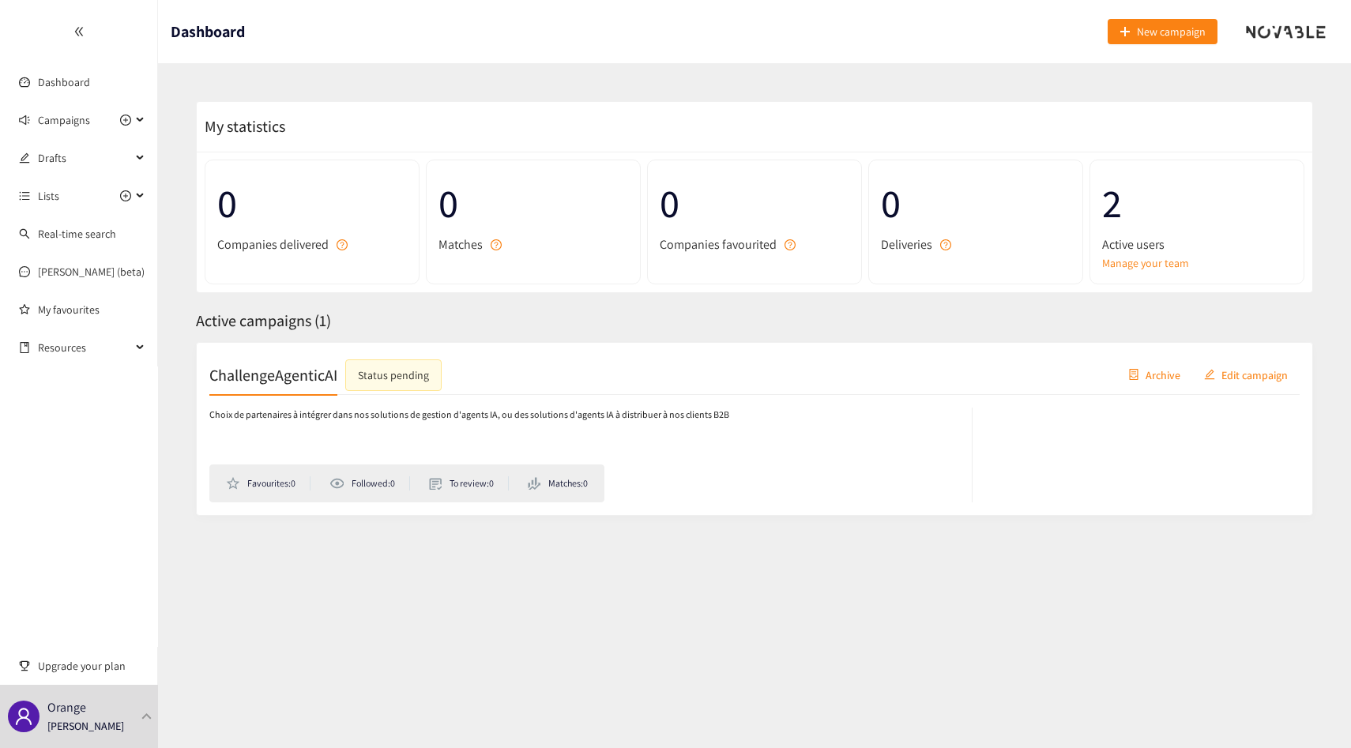
click at [248, 370] on h2 "ChallengeAgenticAI" at bounding box center [273, 374] width 128 height 22
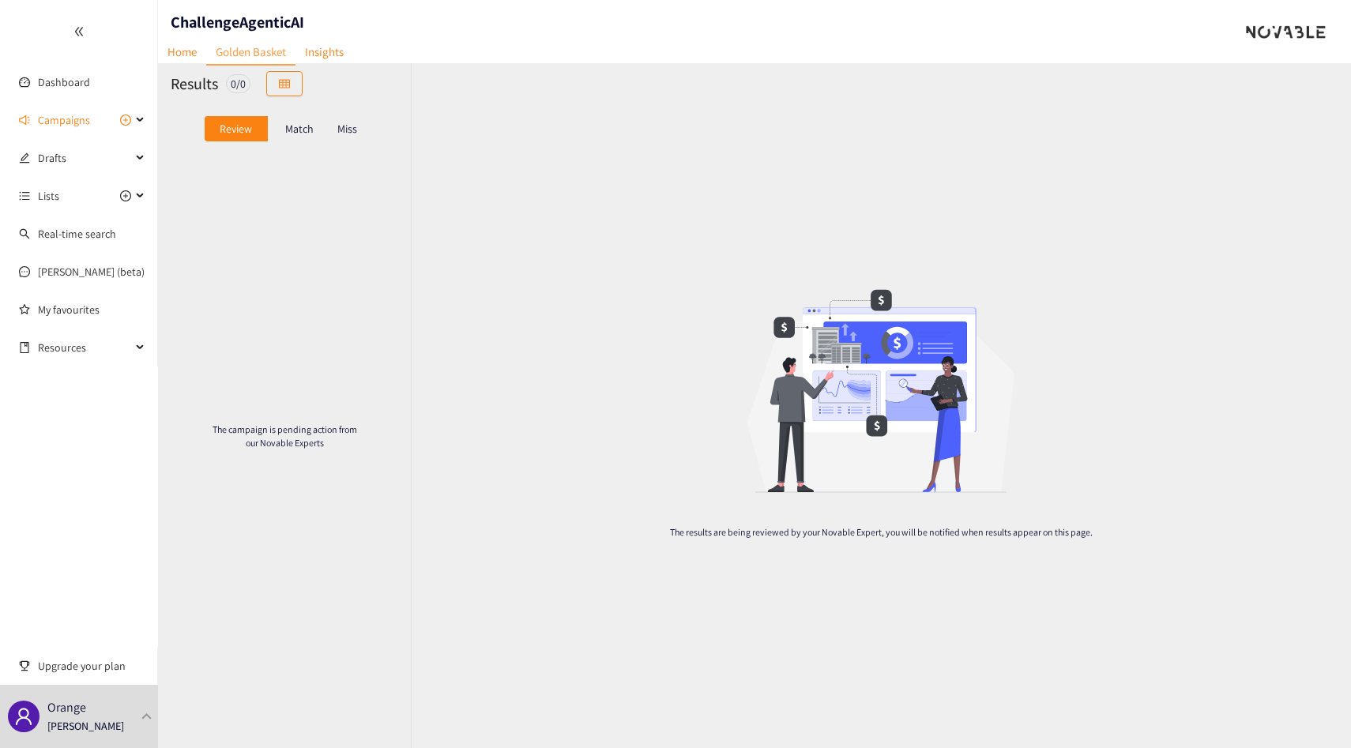
click at [265, 21] on nav "Home Golden Basket Insights" at bounding box center [255, 29] width 195 height 16
click at [267, 11] on h1 "ChallengeAgenticAI" at bounding box center [237, 22] width 133 height 22
copy h1 "ChallengeAgenticAI"
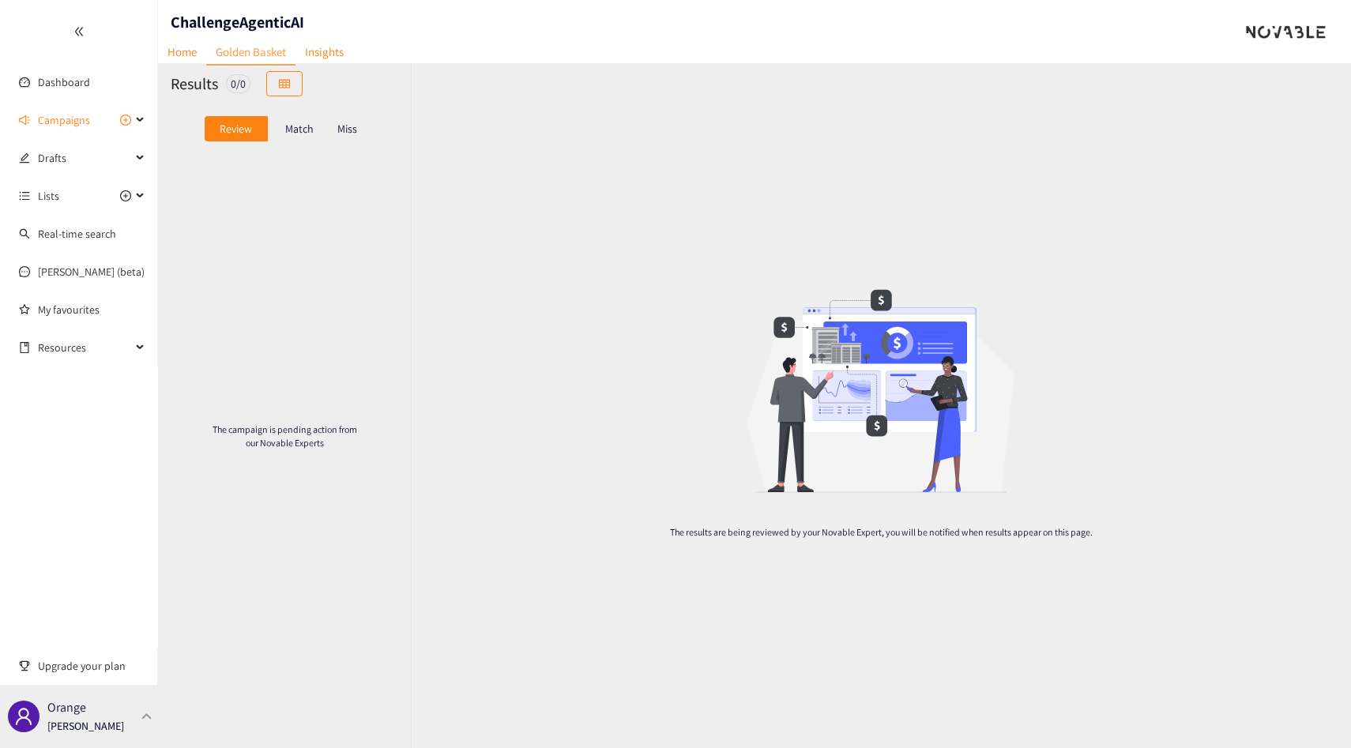
click at [127, 719] on div "Orange [PERSON_NAME]" at bounding box center [79, 716] width 158 height 63
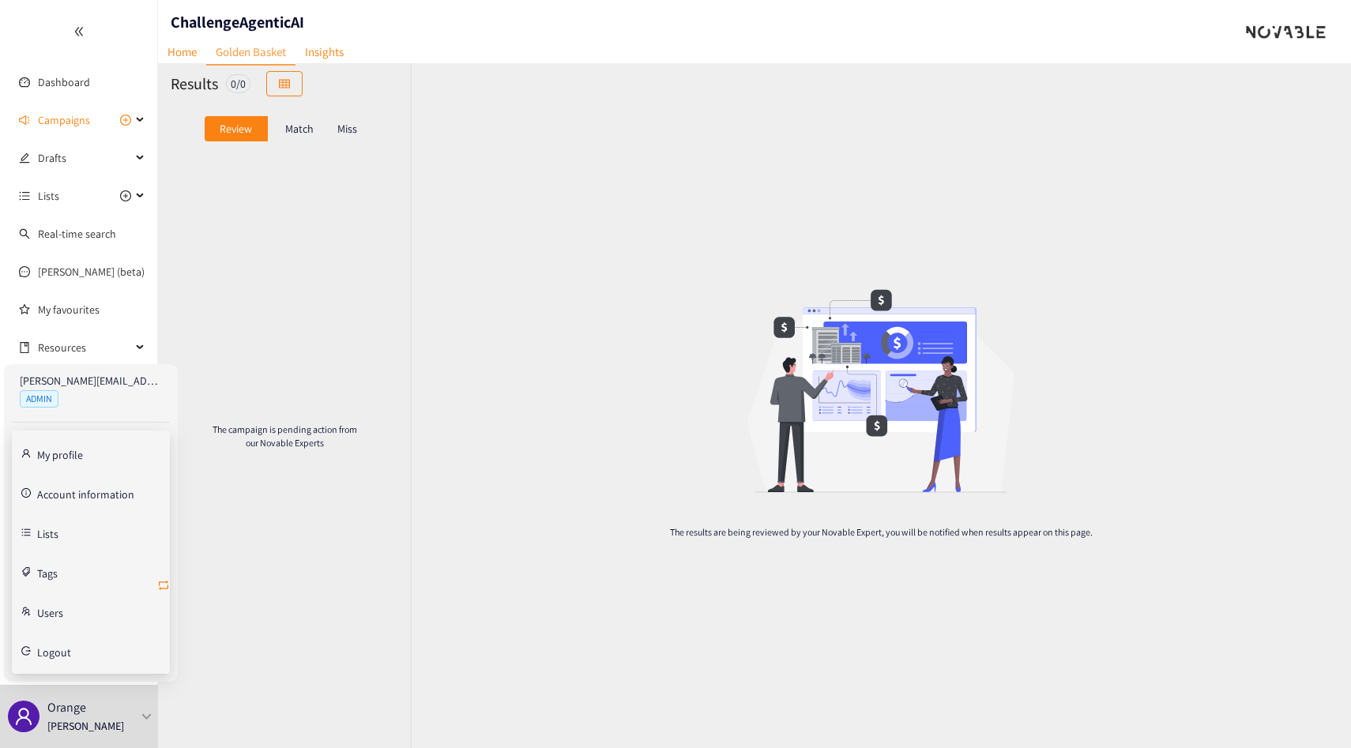
click at [163, 588] on icon "retweet" at bounding box center [163, 584] width 9 height 9
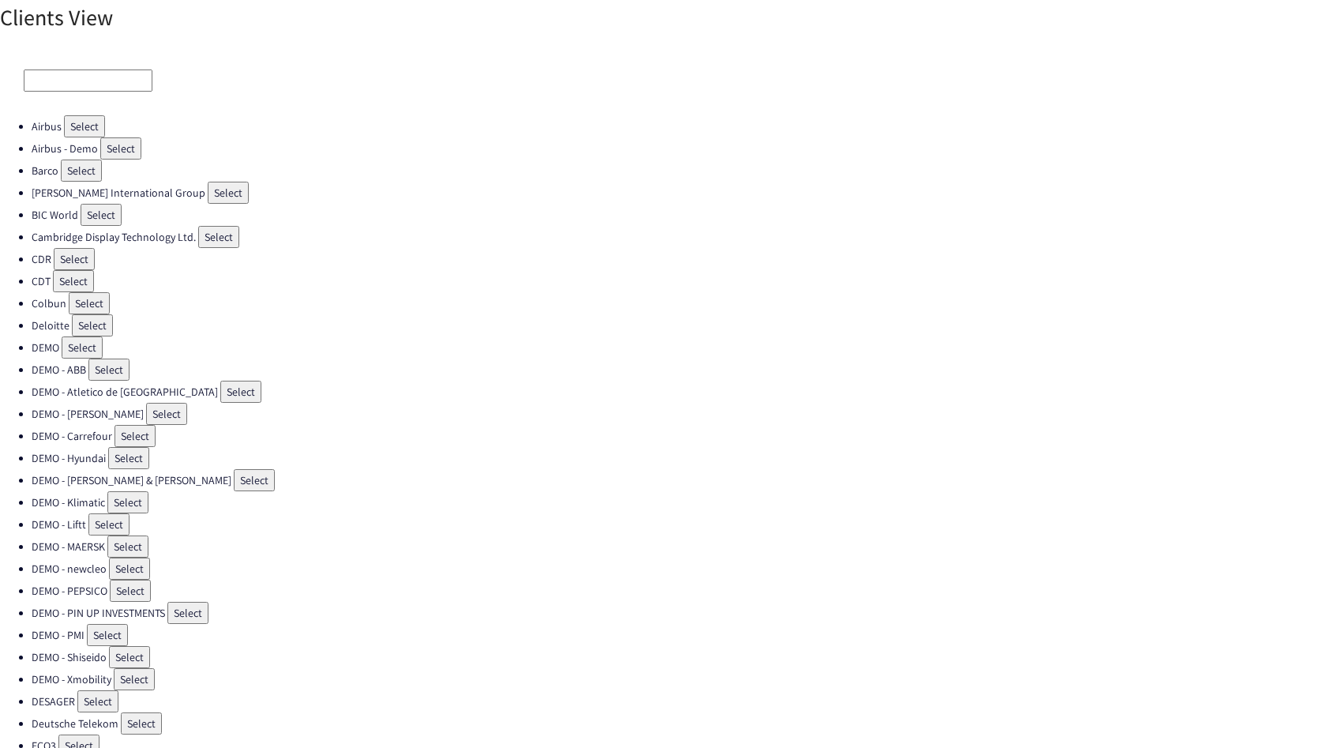
click at [66, 81] on input at bounding box center [88, 81] width 129 height 22
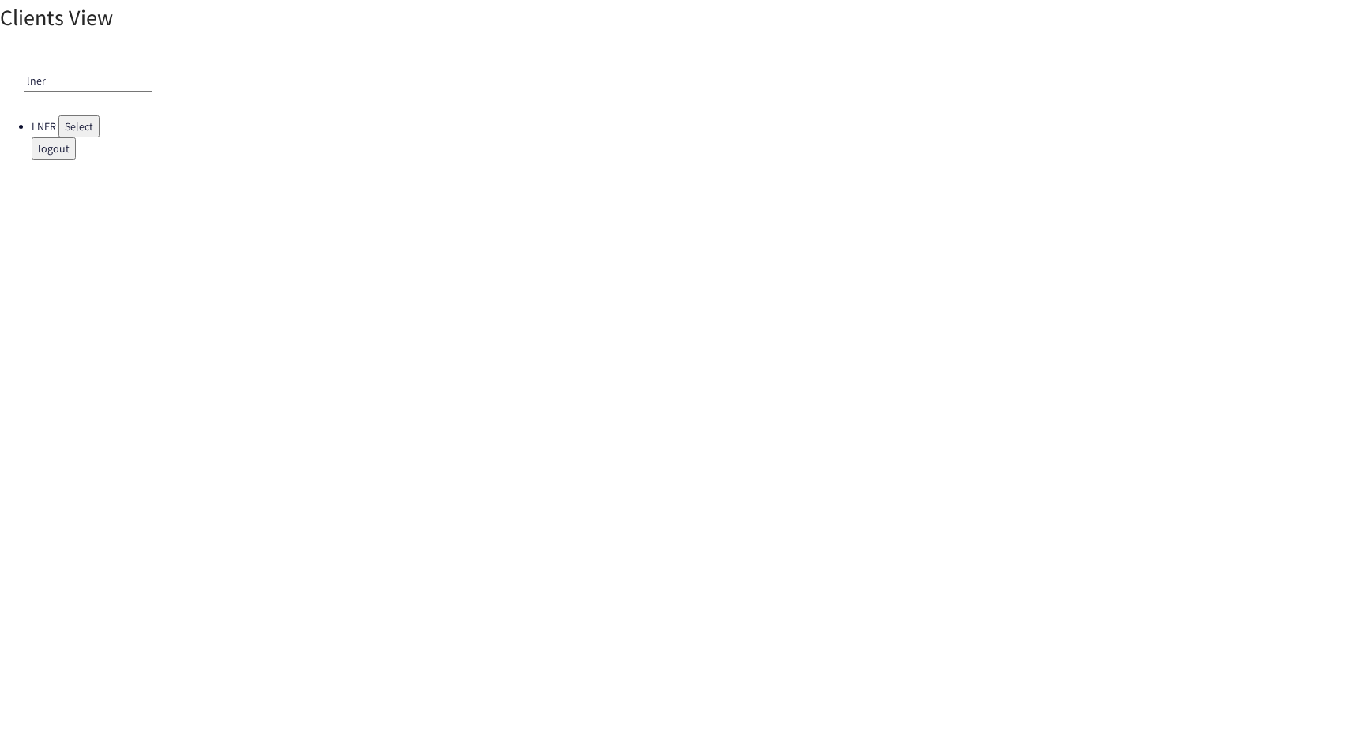
type input "lner"
click at [77, 124] on button "Select" at bounding box center [78, 126] width 41 height 22
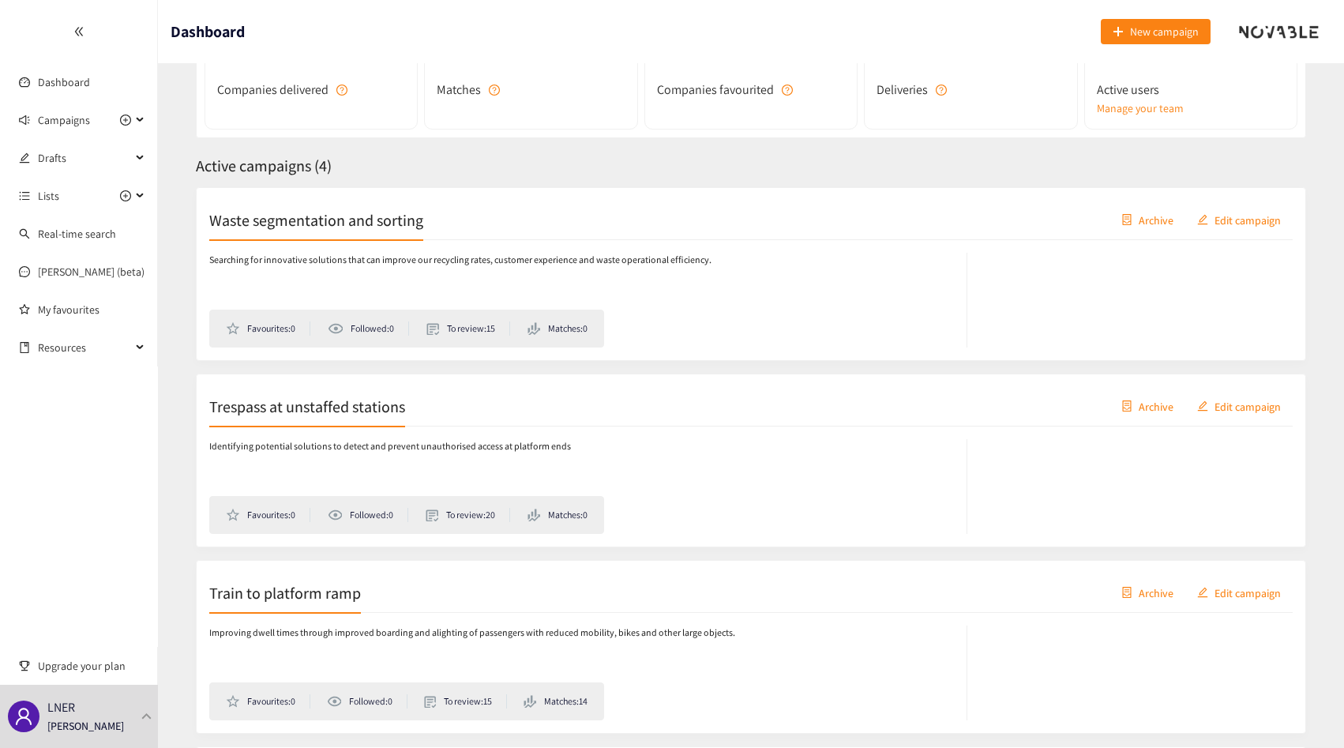
scroll to position [160, 0]
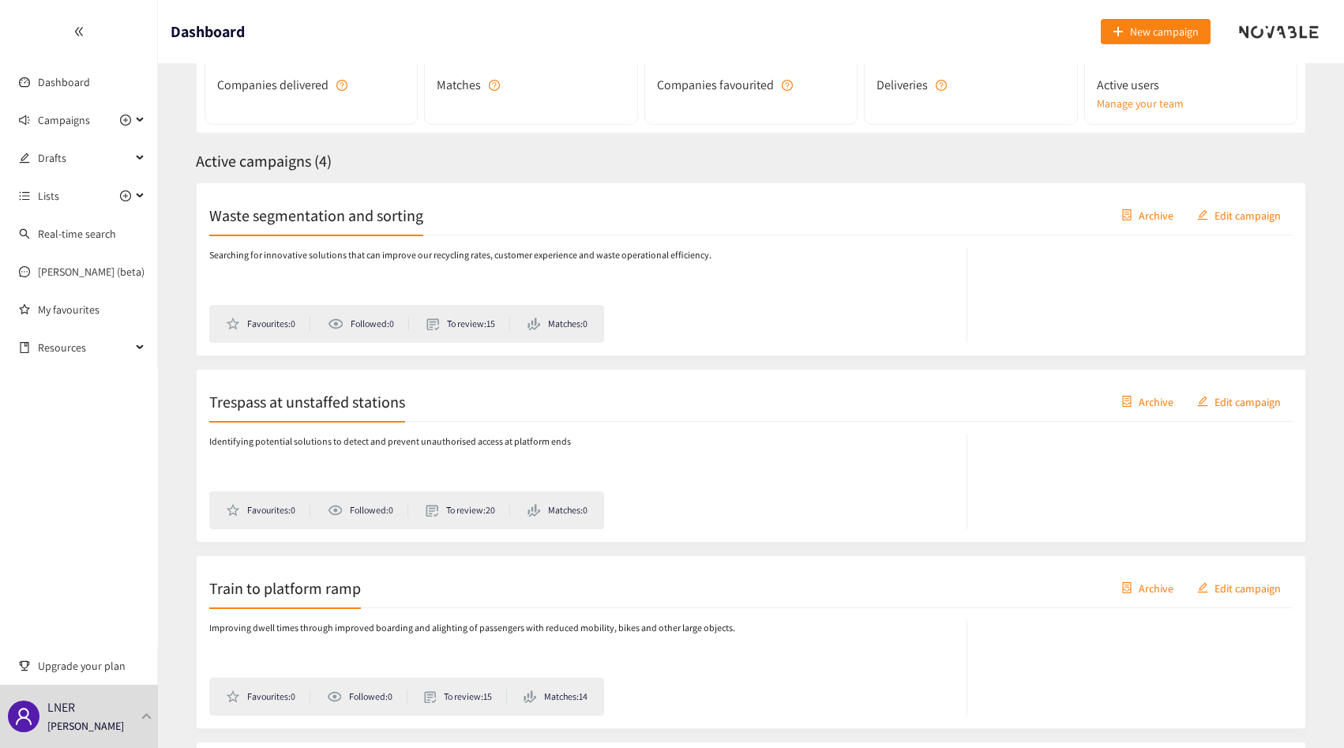
click at [317, 423] on div "Identifying potential solutions to detect and prevent unauthorised access at pl…" at bounding box center [751, 475] width 1084 height 107
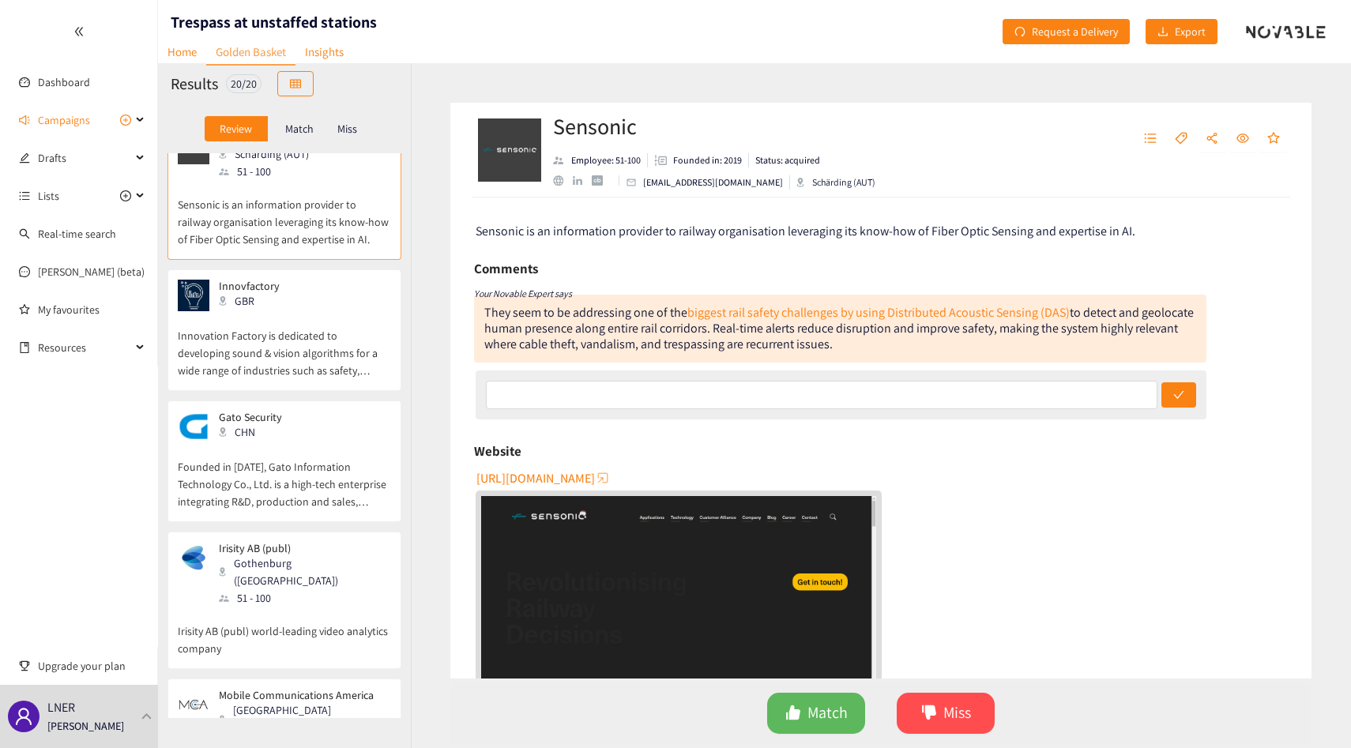
scroll to position [34, 0]
click at [316, 303] on div "Innovfactory GBR" at bounding box center [284, 292] width 213 height 32
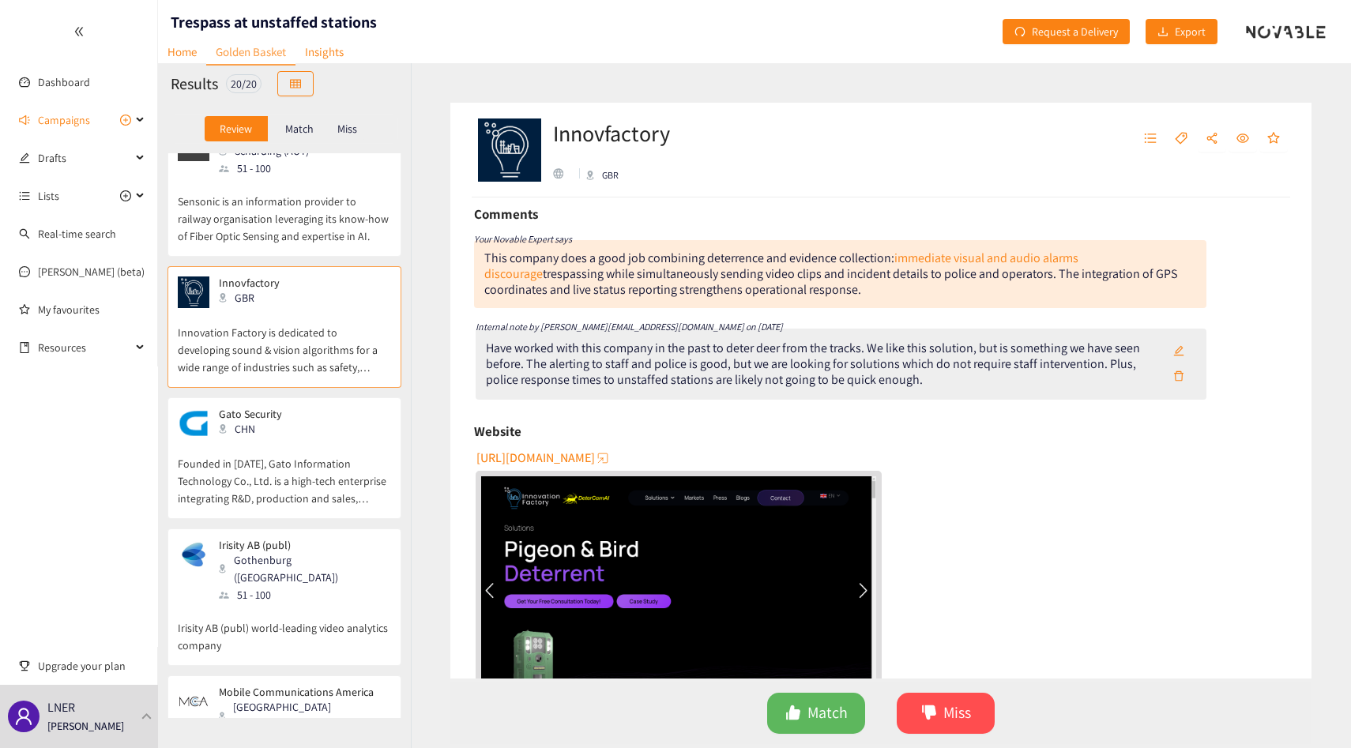
scroll to position [81, 0]
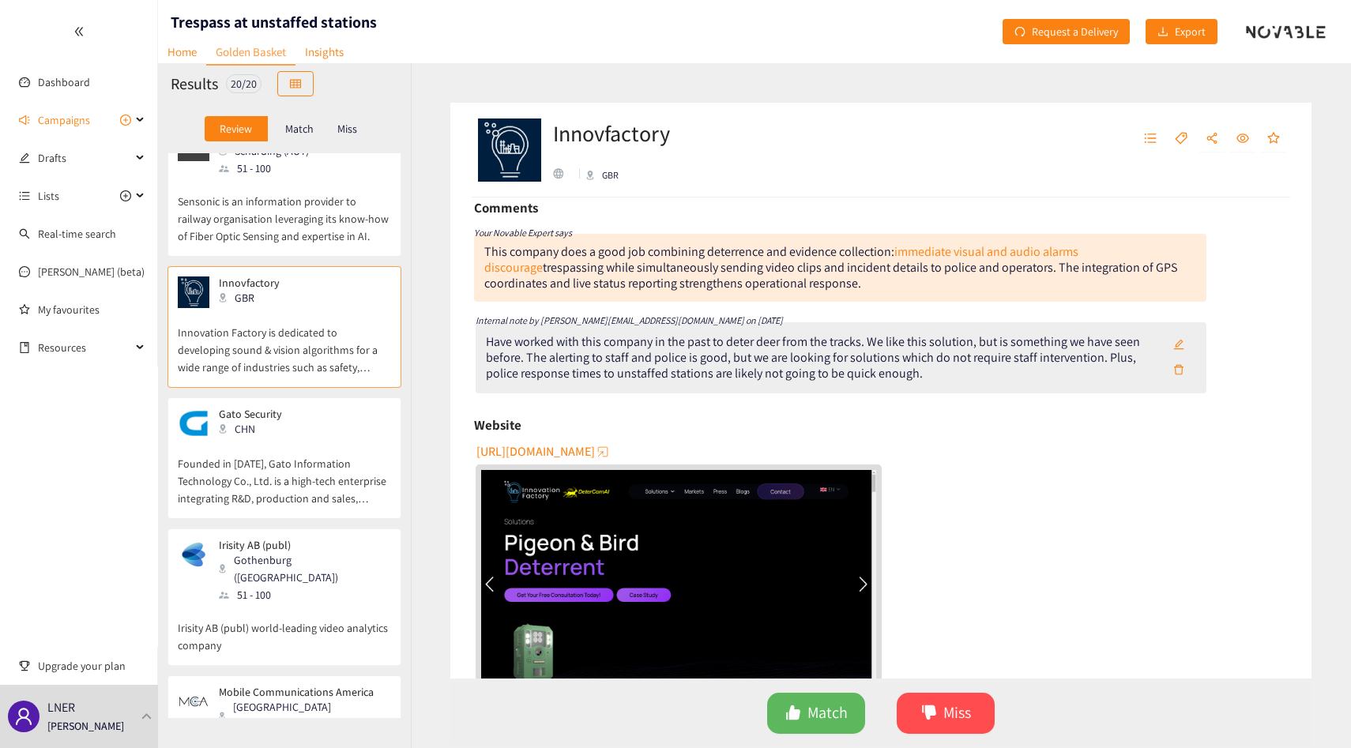
click at [237, 467] on p "Founded in [DATE], Gato Information Technology Co., Ltd. is a high-tech enterpr…" at bounding box center [284, 473] width 213 height 68
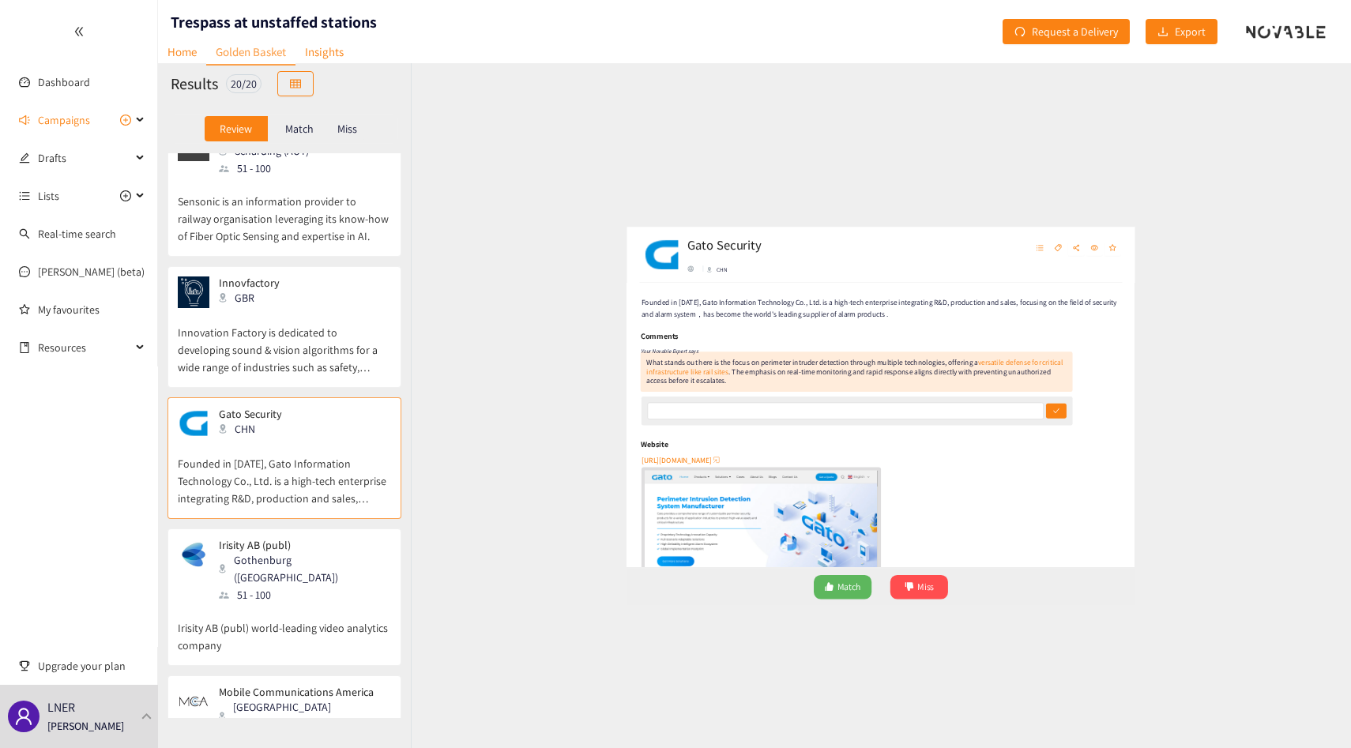
click at [257, 369] on p "Innovation Factory is dedicated to developing sound & vision algorithms for a w…" at bounding box center [284, 342] width 213 height 68
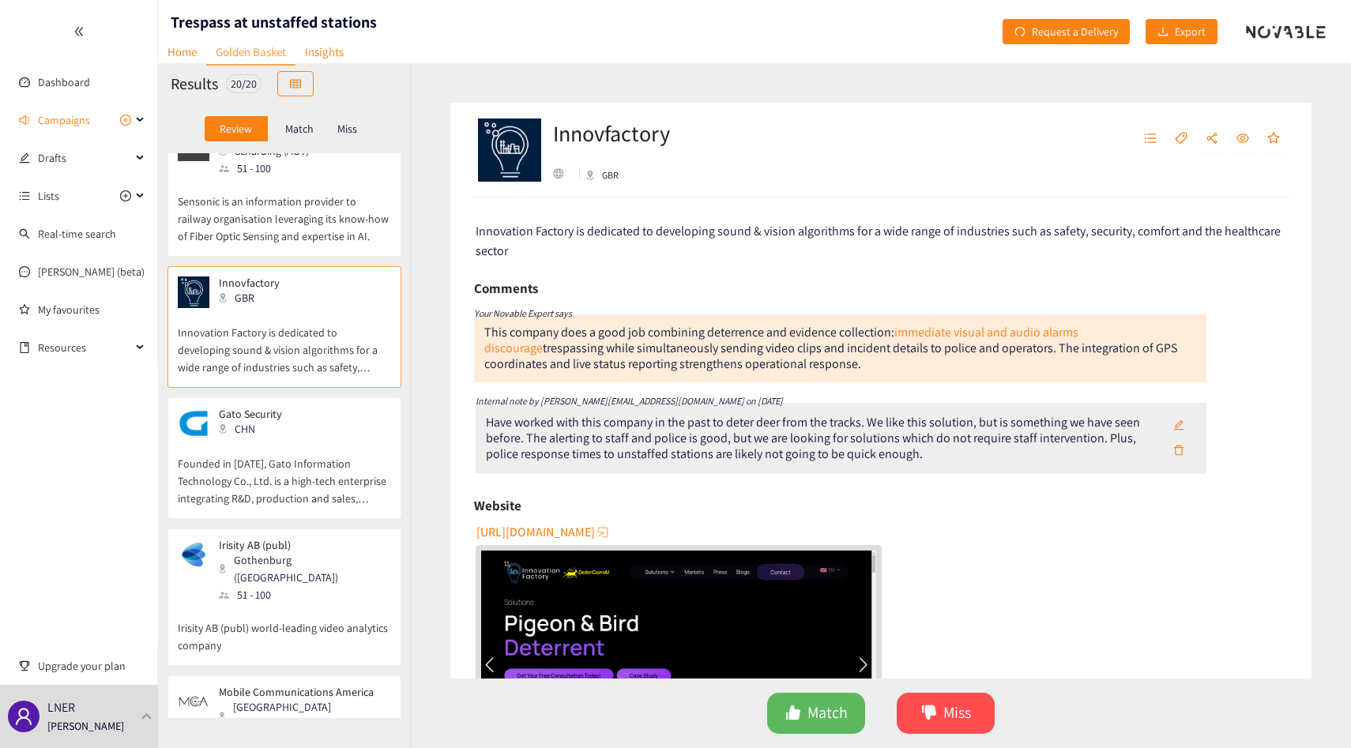
click at [580, 130] on h2 "Innovfactory" at bounding box center [611, 134] width 117 height 32
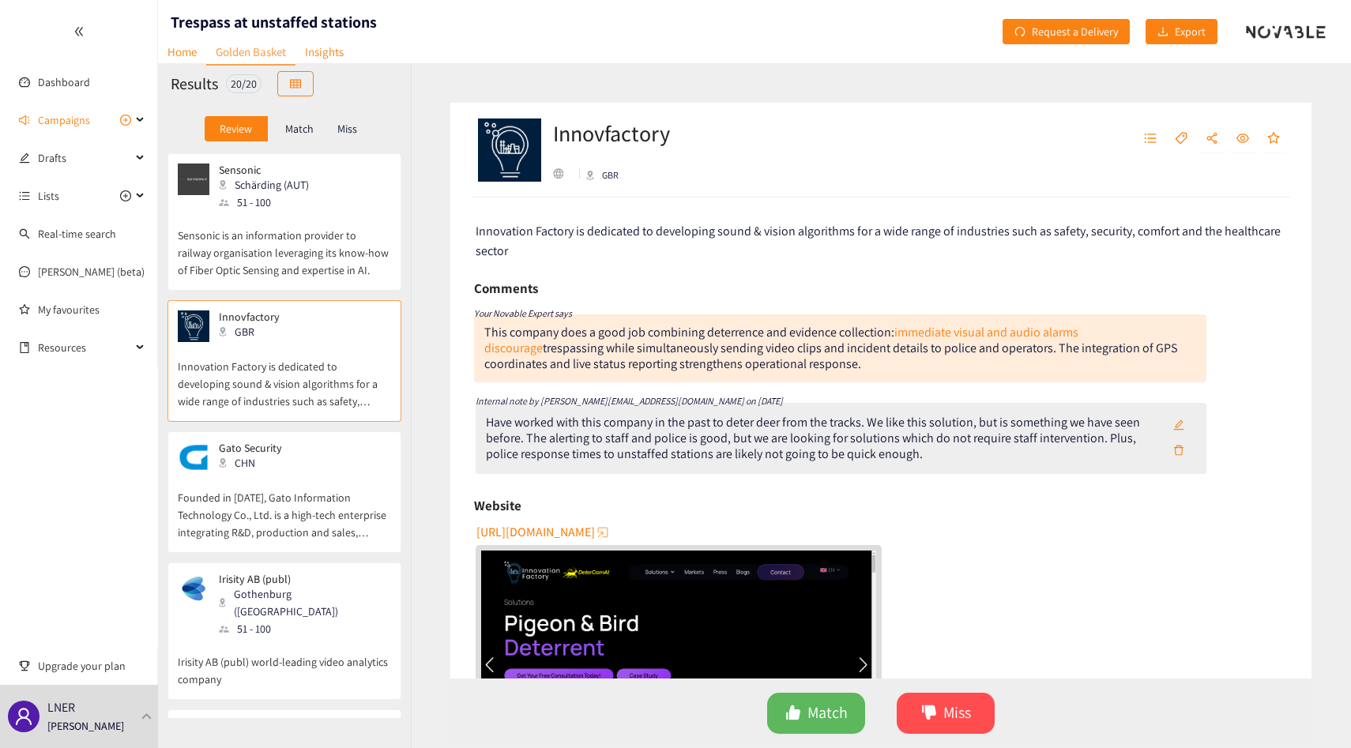
click at [252, 254] on p "Sensonic is an information provider to railway organisation leveraging its know…" at bounding box center [284, 245] width 213 height 68
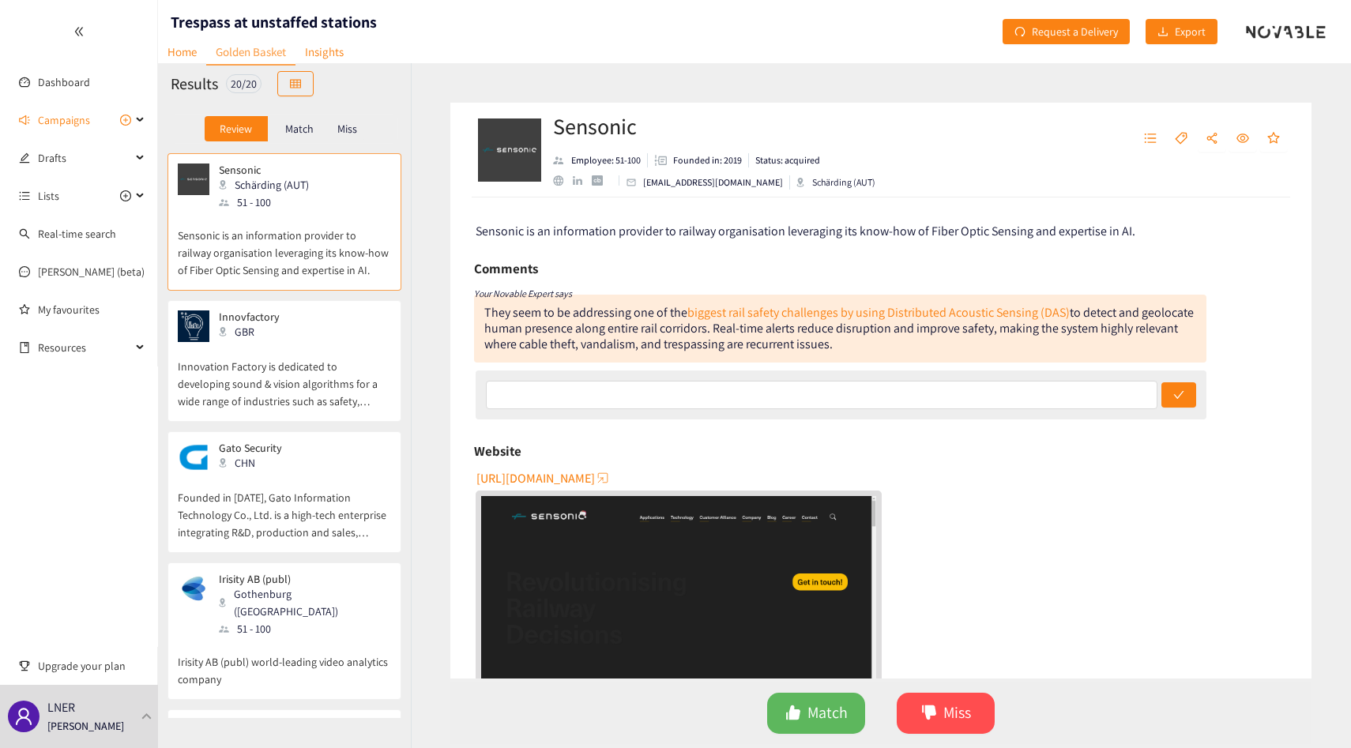
click at [312, 482] on p "Founded in [DATE], Gato Information Technology Co., Ltd. is a high-tech enterpr…" at bounding box center [284, 507] width 213 height 68
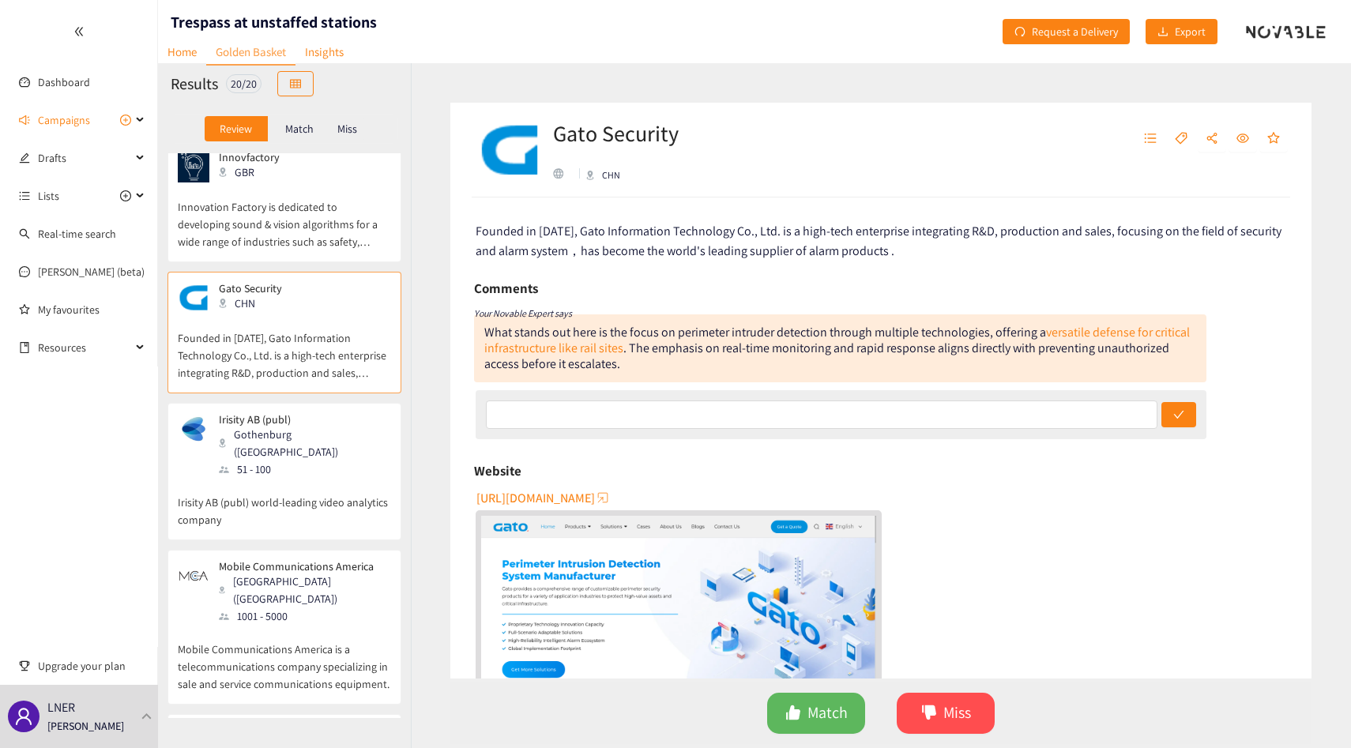
click at [268, 251] on div "Innovfactory GBR Innovation Factory is dedicated to developing sound & vision a…" at bounding box center [284, 206] width 213 height 111
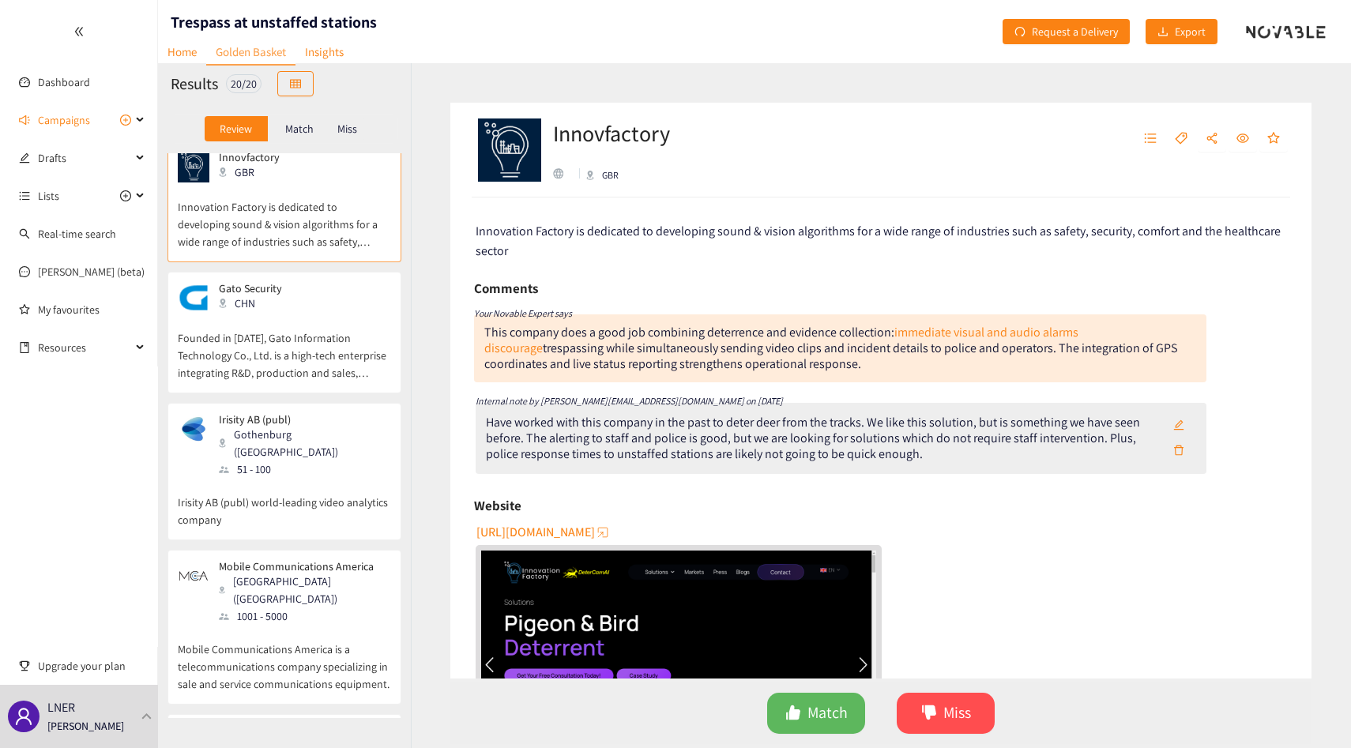
click at [266, 427] on div "Gothenburg ([GEOGRAPHIC_DATA])" at bounding box center [304, 443] width 171 height 35
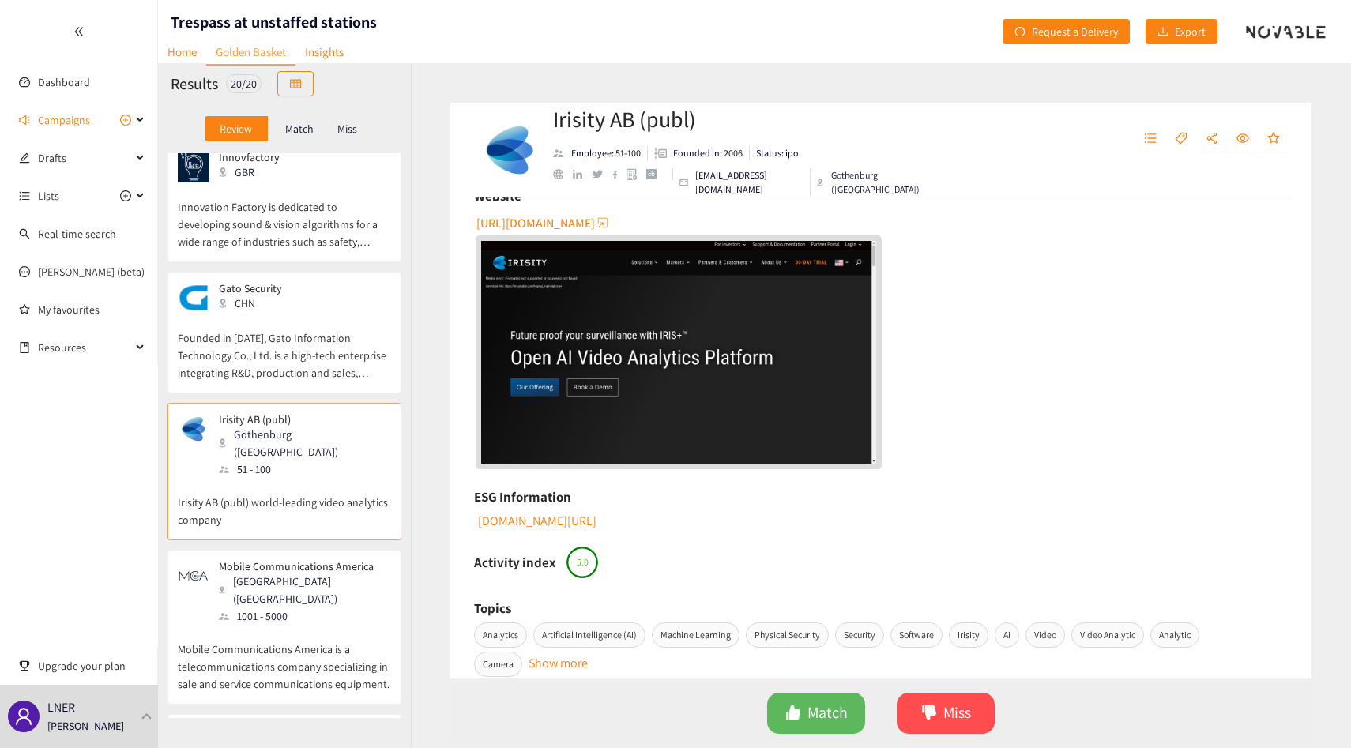
scroll to position [623, 0]
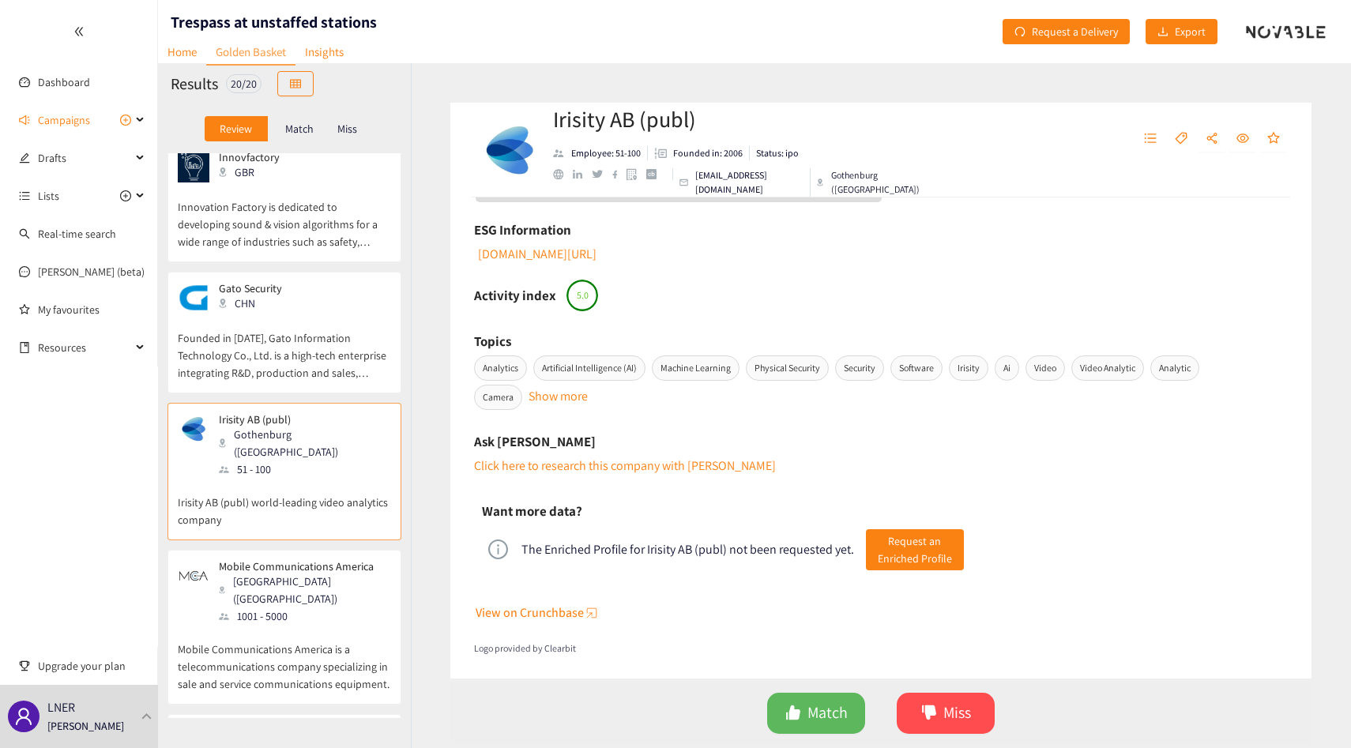
click at [306, 485] on p "Irisity AB (publ) world-leading video analytics company" at bounding box center [284, 503] width 213 height 51
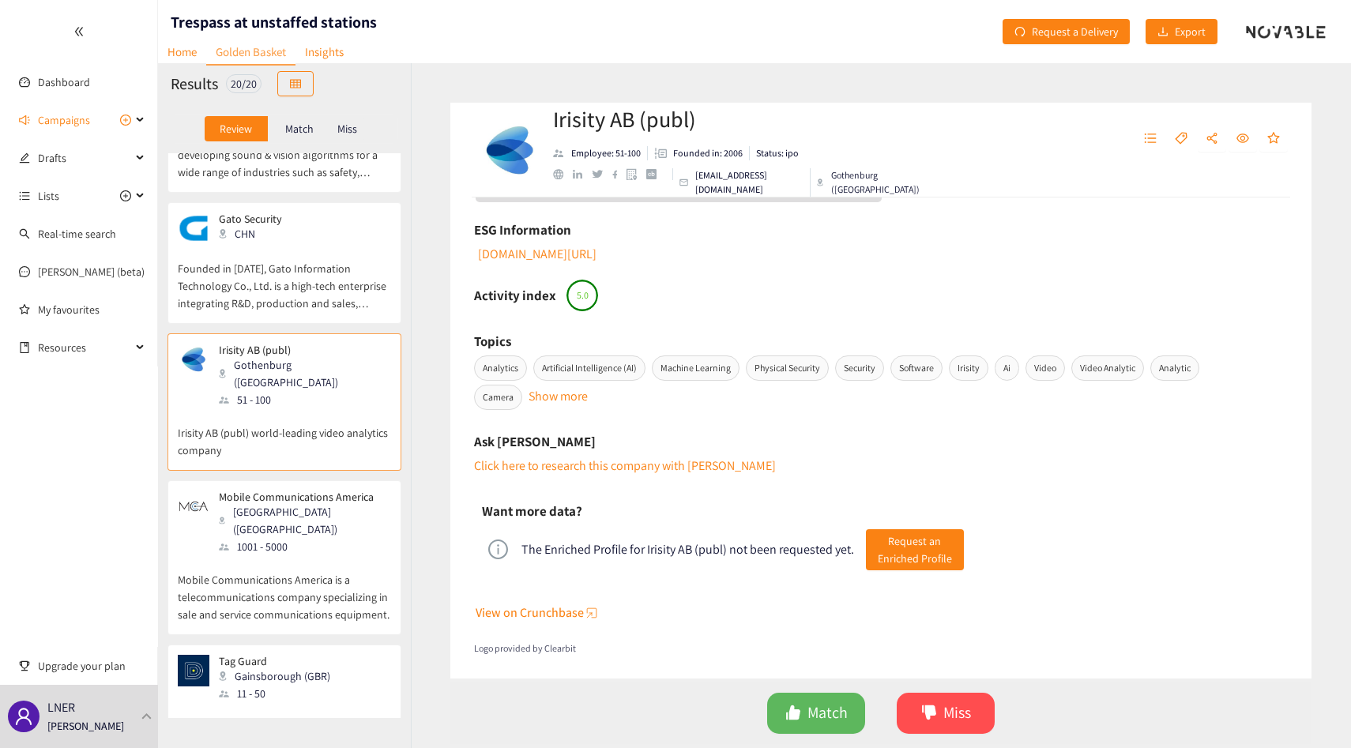
scroll to position [254, 0]
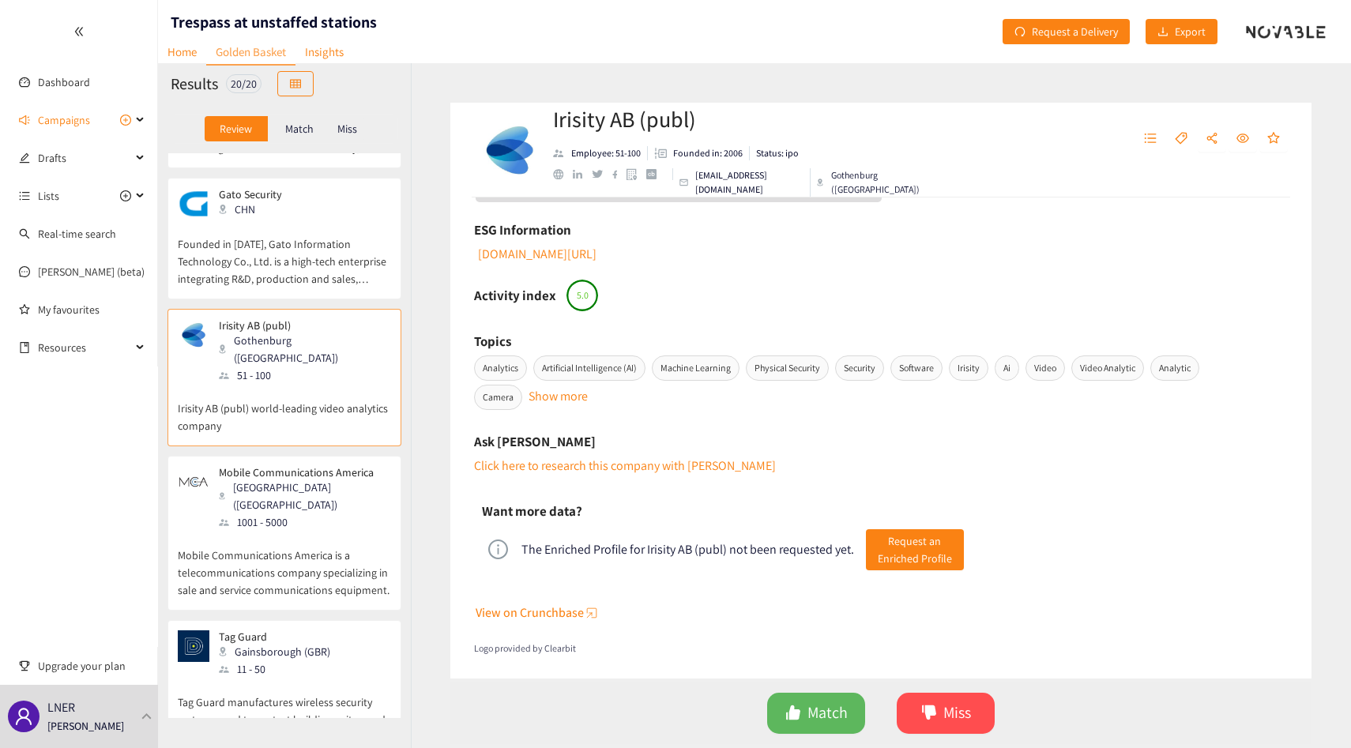
click at [284, 513] on div "1001 - 5000" at bounding box center [304, 521] width 171 height 17
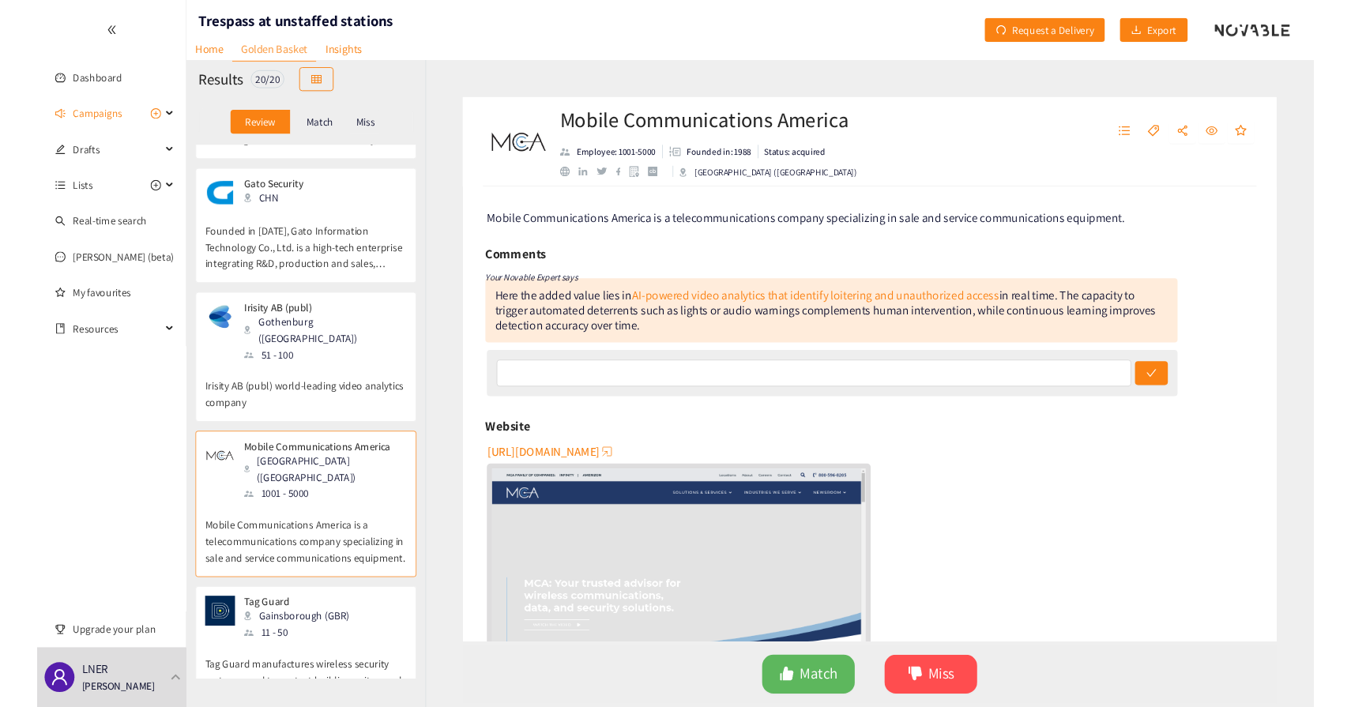
scroll to position [0, 0]
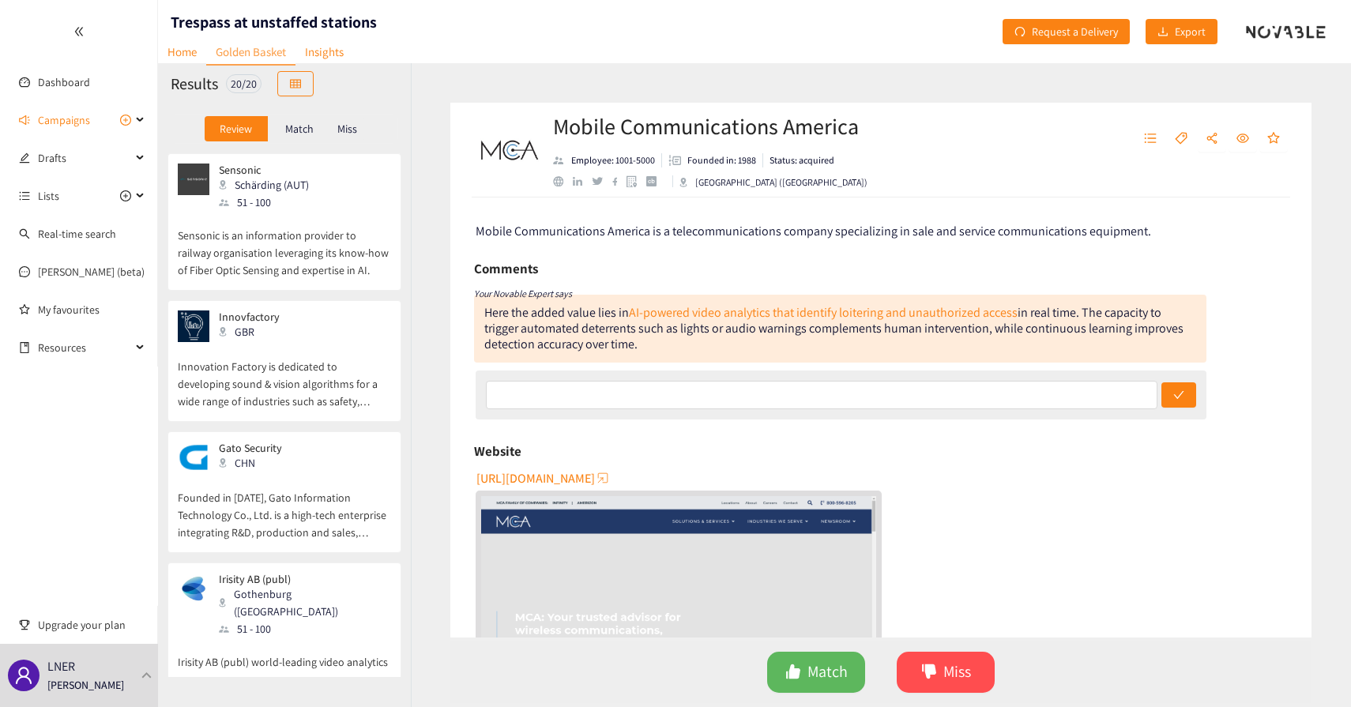
click at [269, 262] on p "Sensonic is an information provider to railway organisation leveraging its know…" at bounding box center [284, 245] width 213 height 68
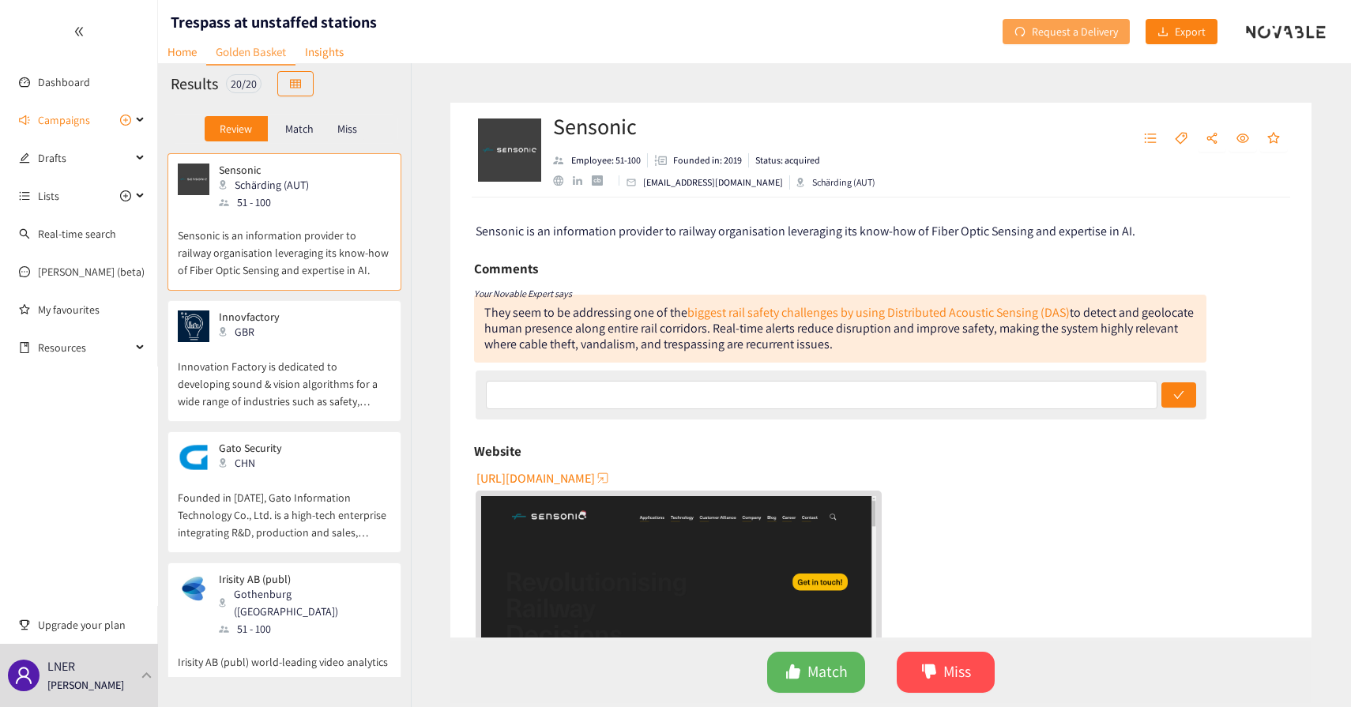
click at [1061, 30] on span "Request a Delivery" at bounding box center [1074, 31] width 86 height 17
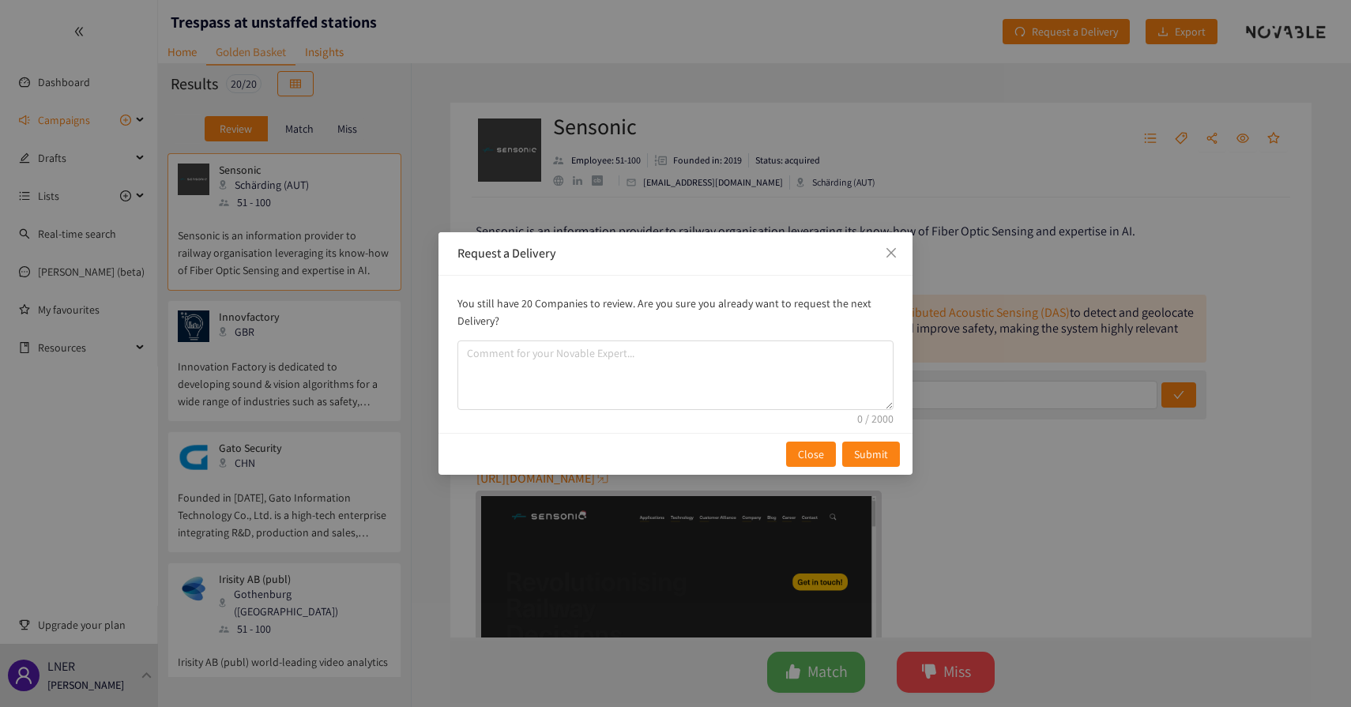
click at [521, 304] on p "You still have 20 Companies to review. Are you sure you already want to request…" at bounding box center [675, 312] width 436 height 35
drag, startPoint x: 521, startPoint y: 304, endPoint x: 599, endPoint y: 304, distance: 78.2
click at [599, 304] on p "You still have 20 Companies to review. Are you sure you already want to request…" at bounding box center [675, 312] width 436 height 35
click at [893, 249] on icon "close" at bounding box center [891, 252] width 13 height 13
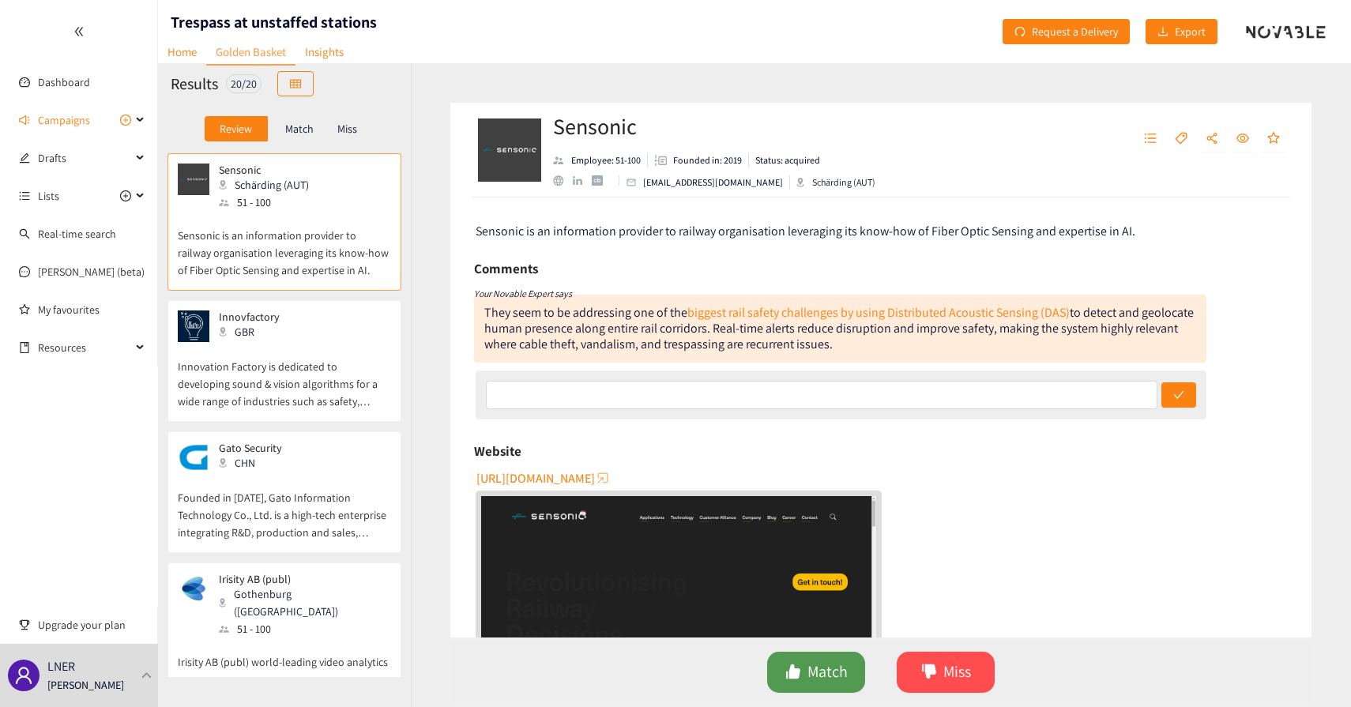
click at [800, 681] on button "Match" at bounding box center [816, 672] width 98 height 41
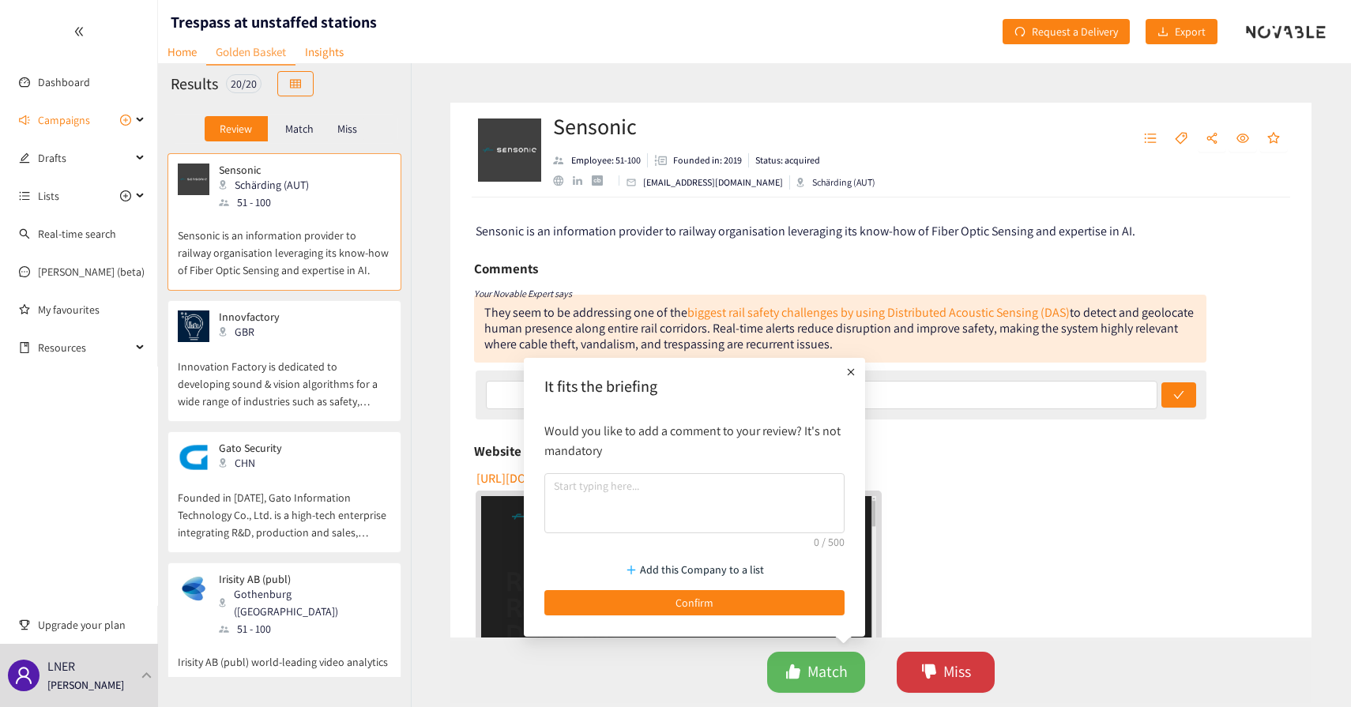
click at [907, 674] on button "Miss" at bounding box center [945, 672] width 98 height 41
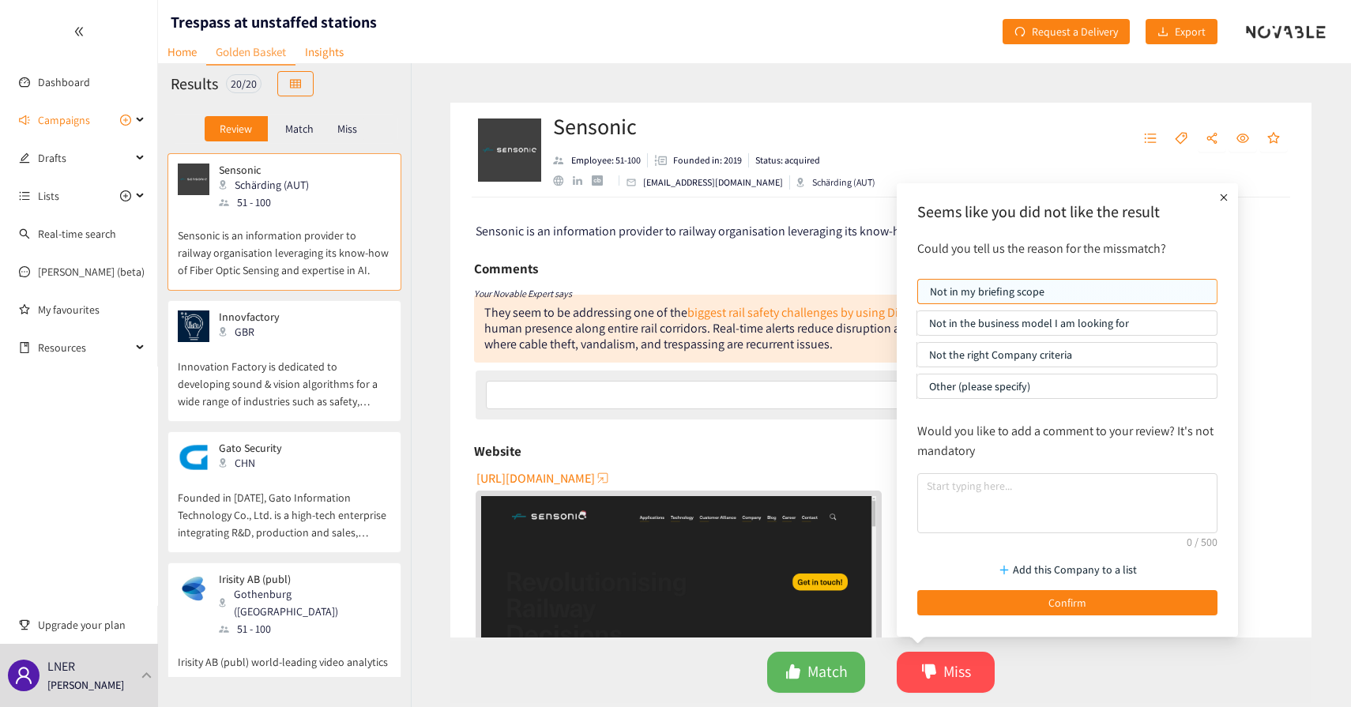
click at [741, 446] on div "Website" at bounding box center [880, 451] width 813 height 24
